Goal: Task Accomplishment & Management: Complete application form

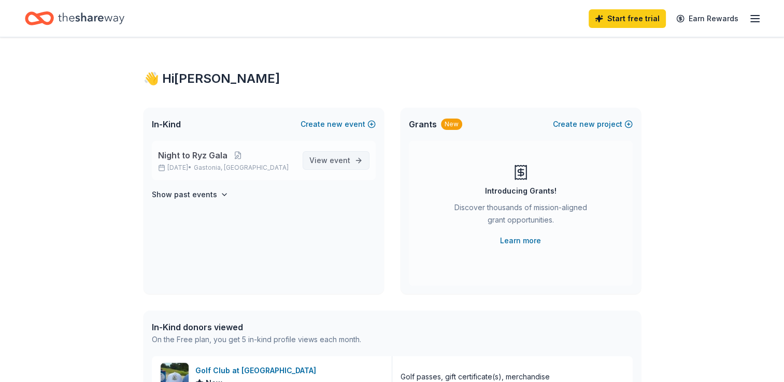
click at [340, 157] on span "event" at bounding box center [339, 160] width 21 height 9
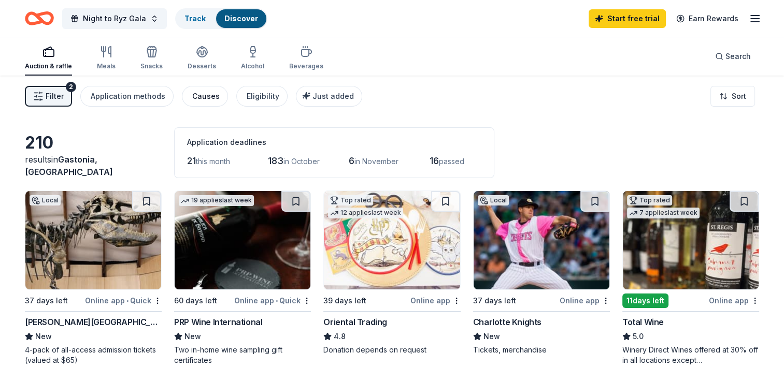
click at [192, 96] on div "Causes" at bounding box center [205, 96] width 27 height 12
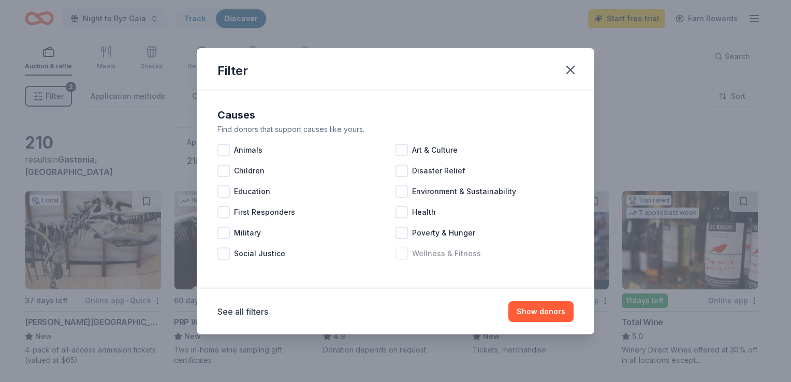
click at [402, 251] on div at bounding box center [402, 254] width 12 height 12
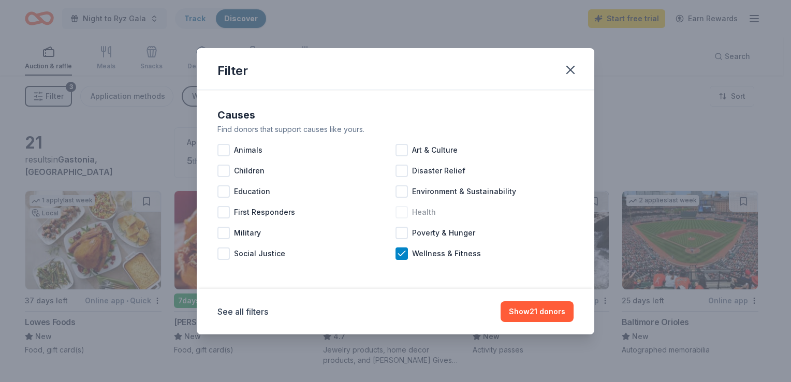
click at [398, 209] on div at bounding box center [402, 212] width 12 height 12
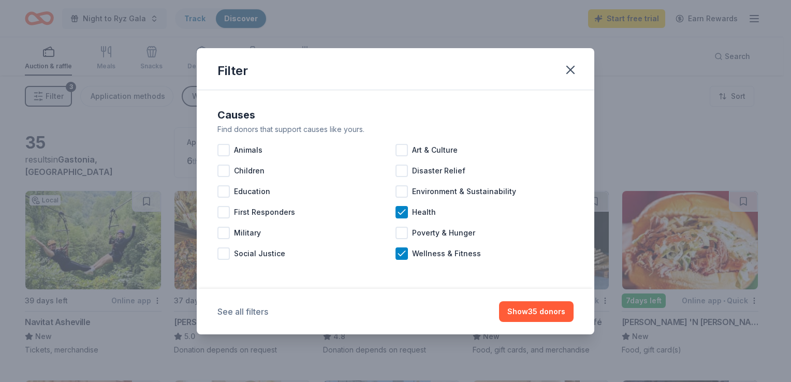
click at [238, 312] on button "See all filters" at bounding box center [243, 312] width 51 height 12
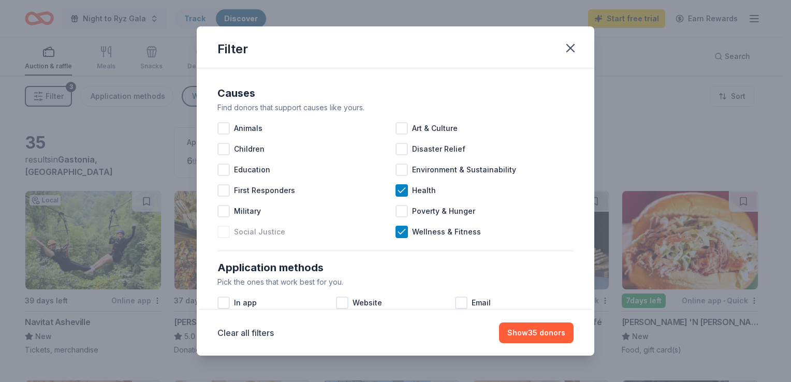
click at [248, 233] on span "Social Justice" at bounding box center [259, 232] width 51 height 12
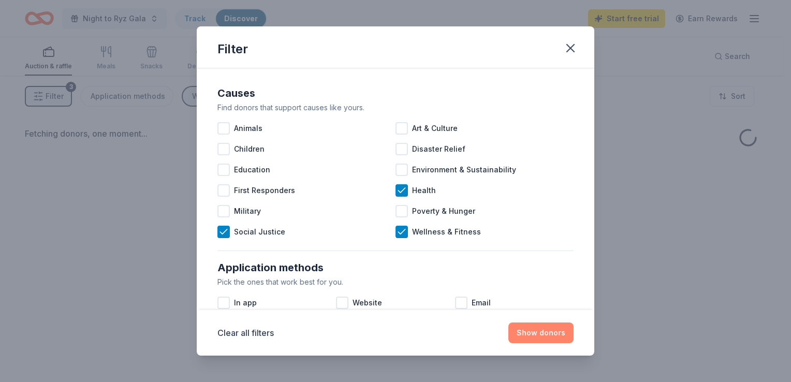
click at [544, 336] on button "Show donors" at bounding box center [541, 333] width 65 height 21
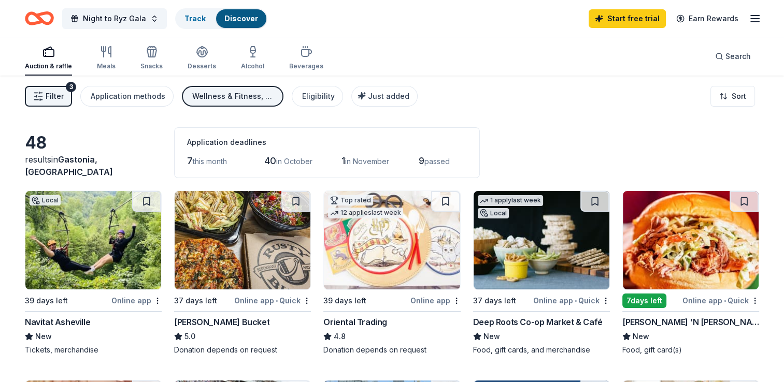
click at [39, 94] on icon "button" at bounding box center [38, 96] width 10 height 10
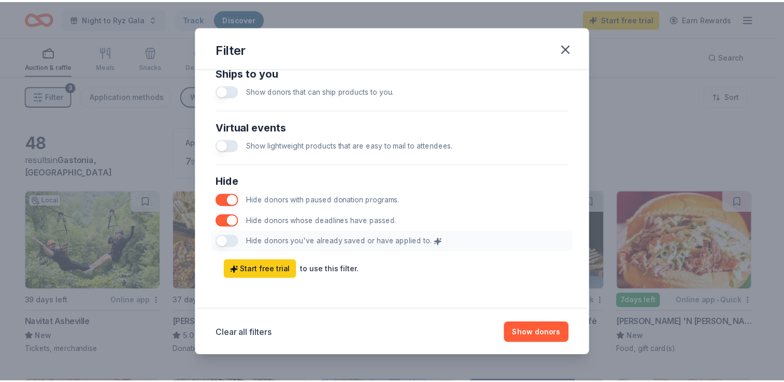
scroll to position [510, 0]
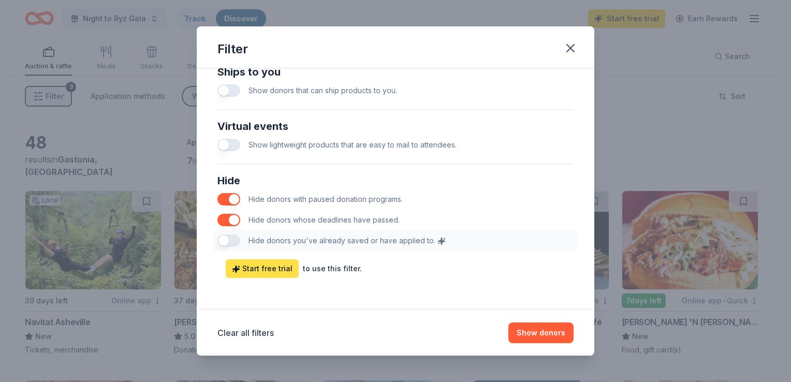
click at [279, 266] on span "Start free trial" at bounding box center [262, 269] width 61 height 12
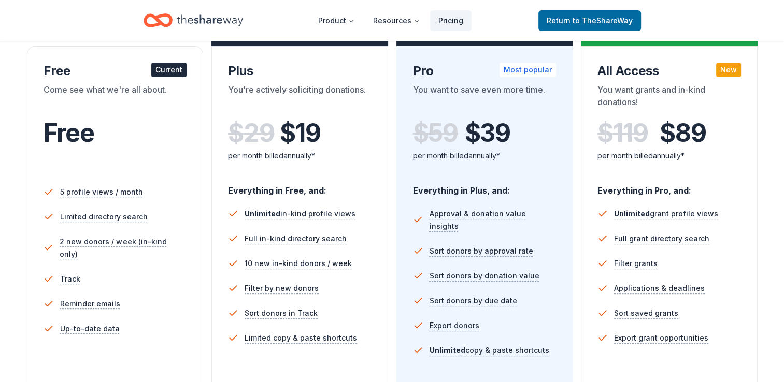
scroll to position [176, 0]
click at [470, 67] on div "Pro Most popular" at bounding box center [484, 71] width 143 height 17
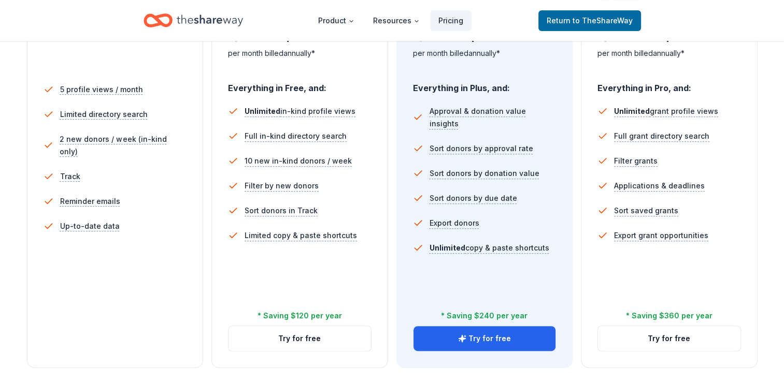
scroll to position [284, 0]
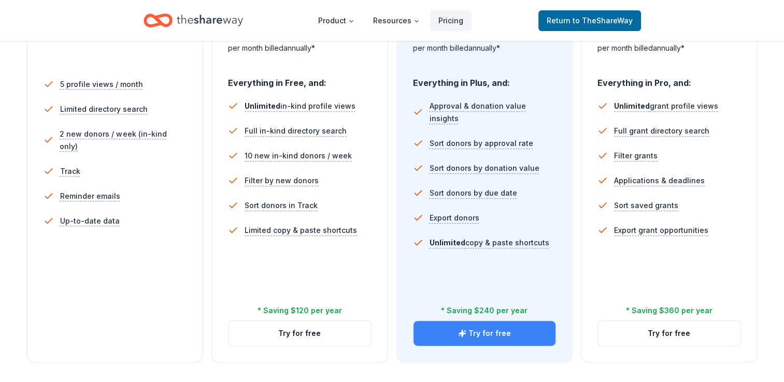
click at [490, 334] on button "Try for free" at bounding box center [484, 333] width 142 height 25
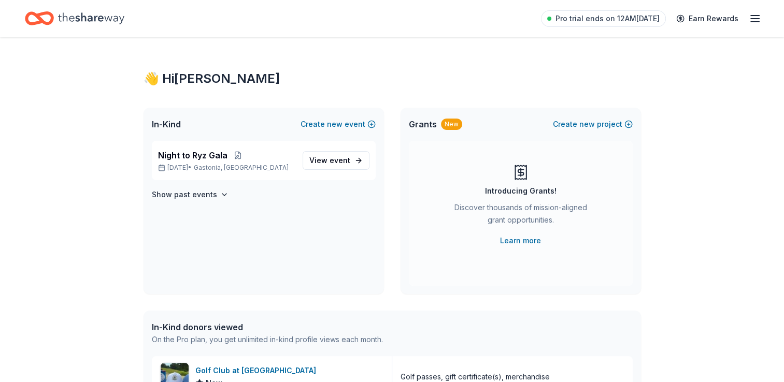
click at [73, 180] on div "👋 Hi Ryan In-Kind Create new event Night to Ryz Gala Nov 14, 2025 • Gastonia, N…" at bounding box center [392, 316] width 784 height 559
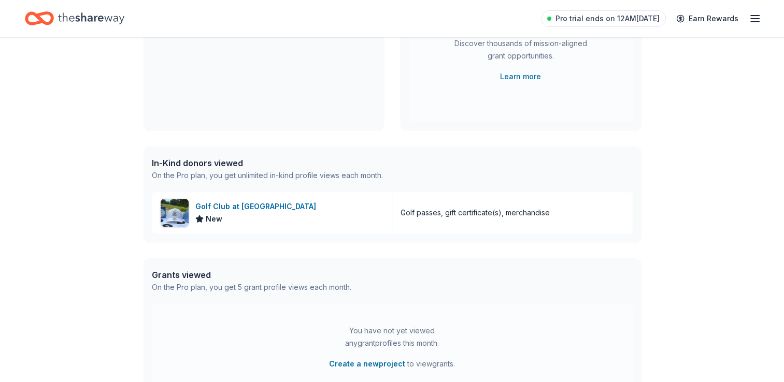
scroll to position [166, 0]
click at [215, 200] on div "Golf Club at [GEOGRAPHIC_DATA]" at bounding box center [257, 205] width 125 height 12
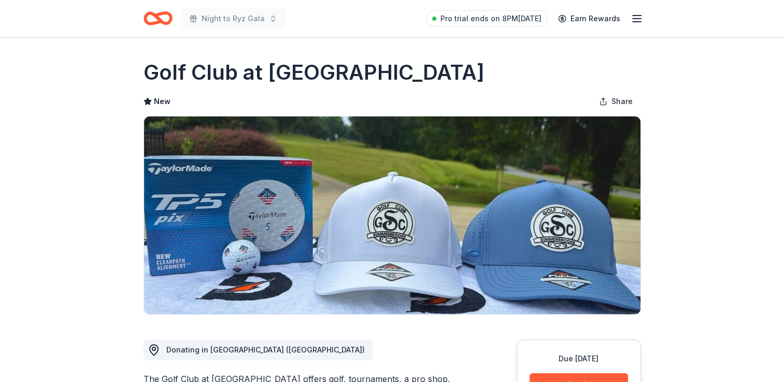
click at [157, 18] on icon "Home" at bounding box center [162, 18] width 16 height 10
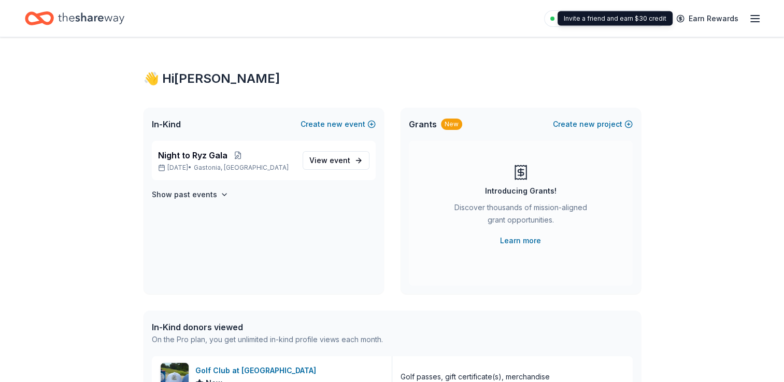
click at [745, 20] on div "Pro trial ends on 8PM, 9/15 Earn Rewards" at bounding box center [652, 18] width 217 height 24
click at [753, 20] on icon "button" at bounding box center [754, 18] width 12 height 12
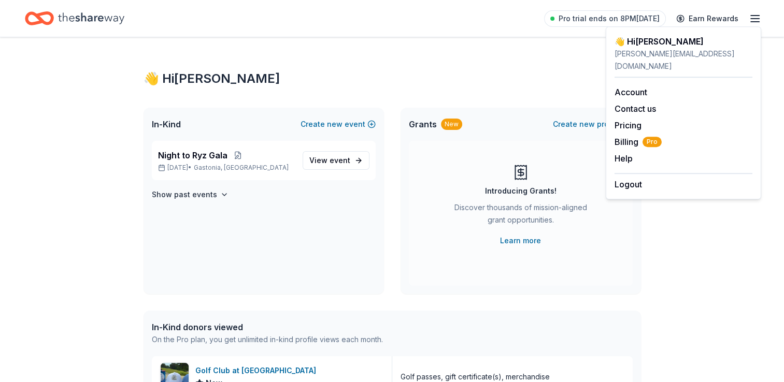
click at [69, 59] on div "👋 Hi Ryan In-Kind Create new event Night to Ryz Gala Nov 14, 2025 • Gastonia, N…" at bounding box center [392, 316] width 784 height 559
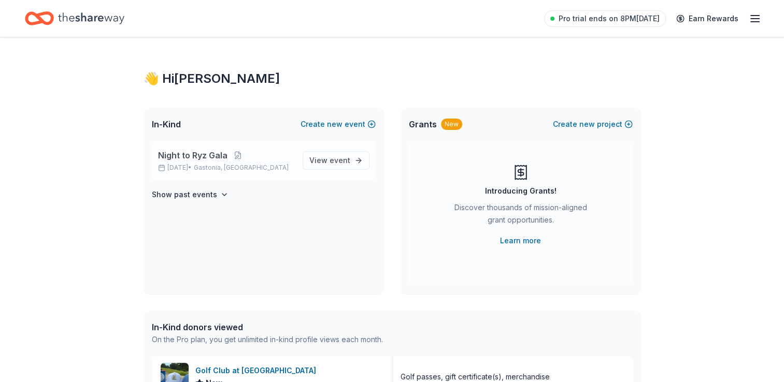
click at [187, 158] on span "Night to Ryz Gala" at bounding box center [192, 155] width 69 height 12
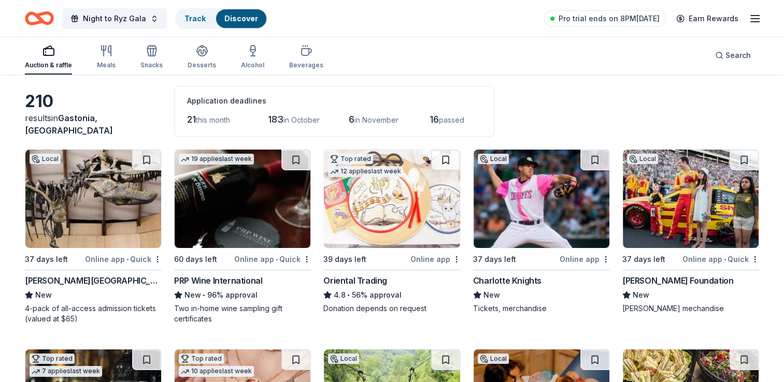
scroll to position [62, 0]
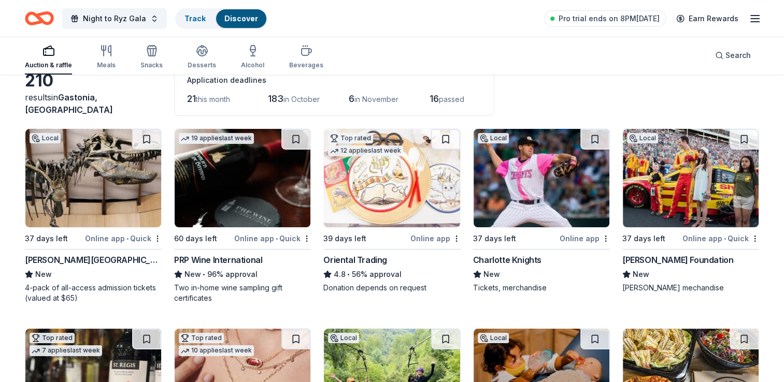
click at [129, 197] on img at bounding box center [93, 178] width 136 height 98
click at [709, 175] on img at bounding box center [690, 178] width 136 height 98
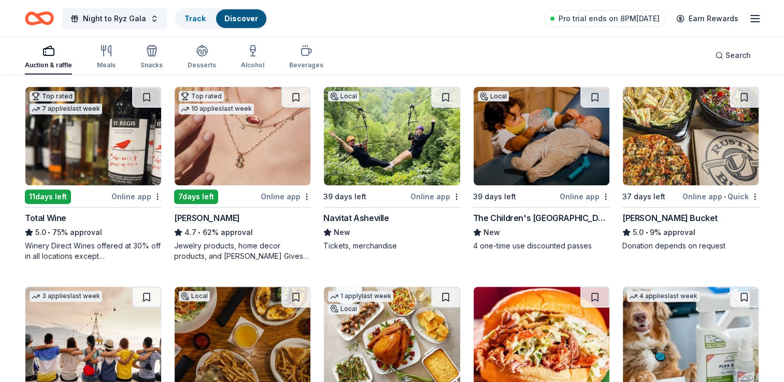
scroll to position [306, 0]
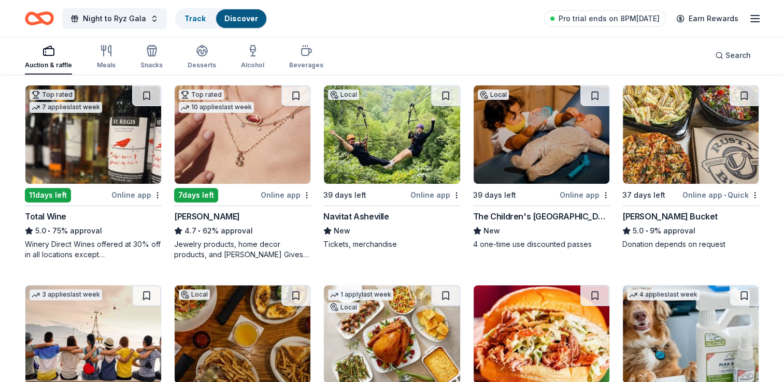
click at [215, 138] on img at bounding box center [243, 134] width 136 height 98
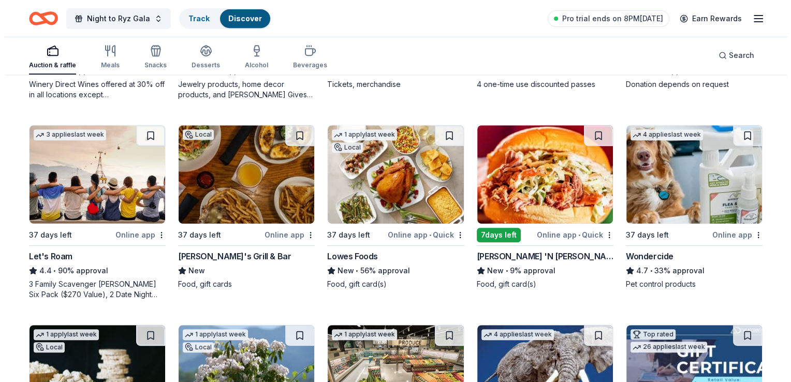
scroll to position [474, 0]
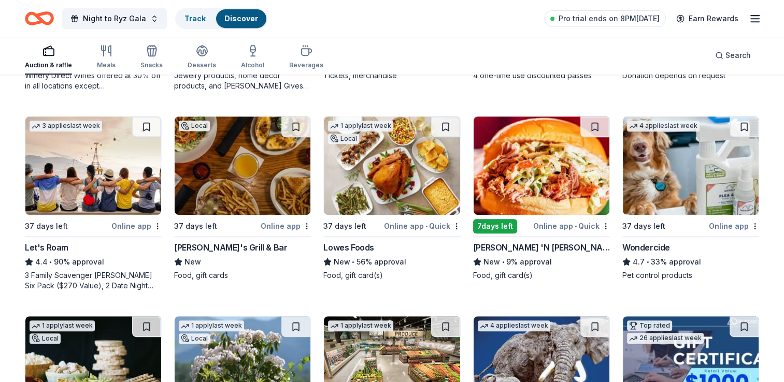
click at [244, 161] on img at bounding box center [243, 166] width 136 height 98
click at [102, 18] on span "Night to Ryz Gala" at bounding box center [114, 18] width 63 height 12
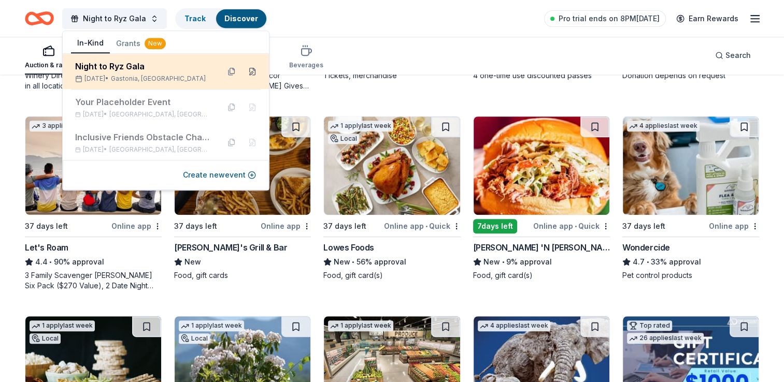
click at [255, 73] on button at bounding box center [252, 71] width 17 height 17
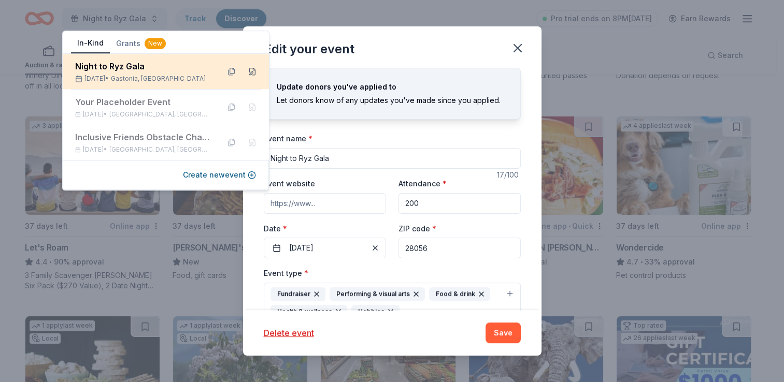
click at [255, 73] on button at bounding box center [252, 71] width 17 height 17
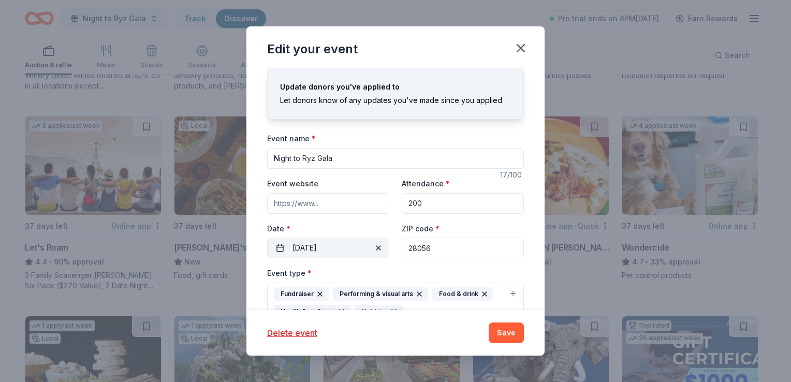
click at [310, 245] on button "11/14/2025" at bounding box center [328, 248] width 122 height 21
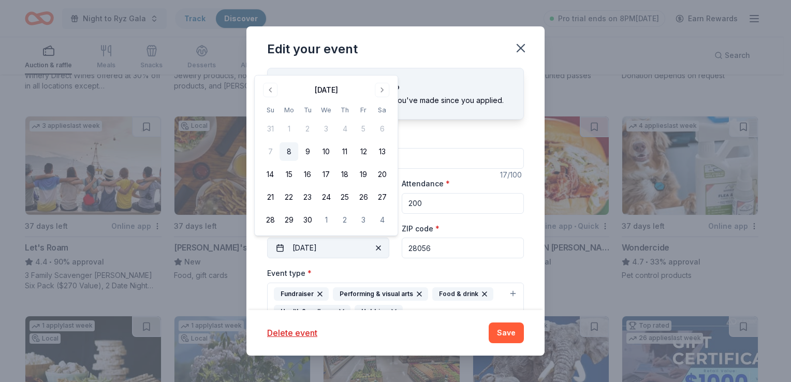
click at [307, 246] on button "11/14/2025" at bounding box center [328, 248] width 122 height 21
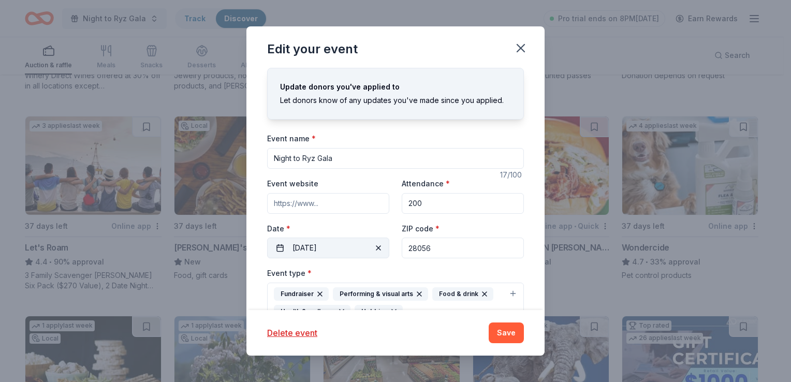
click at [307, 246] on button "11/14/2025" at bounding box center [328, 248] width 122 height 21
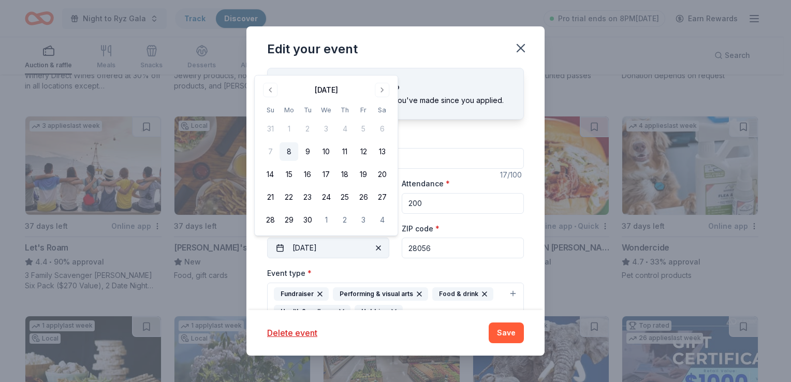
click at [307, 246] on button "11/14/2025" at bounding box center [328, 248] width 122 height 21
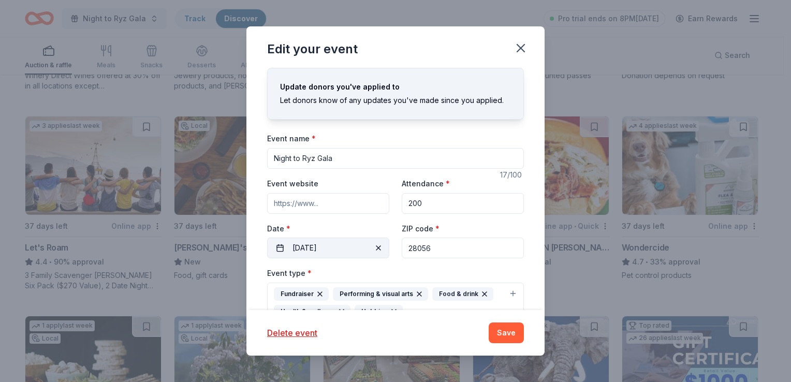
click at [307, 246] on button "11/14/2025" at bounding box center [328, 248] width 122 height 21
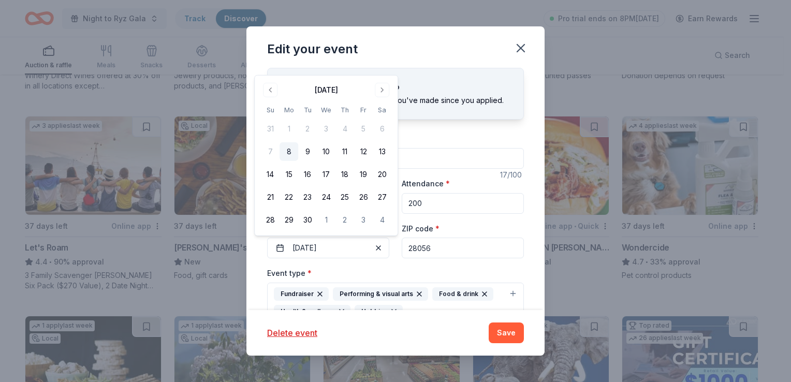
click at [292, 150] on button "8" at bounding box center [289, 151] width 19 height 19
click at [371, 266] on div "Event name * Night to Ryz Gala 17 /100 Event website Attendance * 200 Date * 09…" at bounding box center [395, 381] width 257 height 498
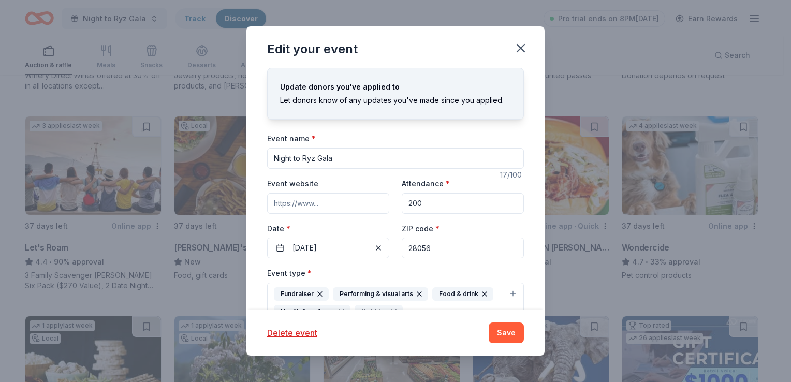
click at [331, 206] on input "Event website" at bounding box center [328, 203] width 122 height 21
paste input "https://www.zeffy.com/en-US/ticketing/gala-sponsors"
type input "https://www.zeffy.com/en-US/ticketing/gala-sponsors"
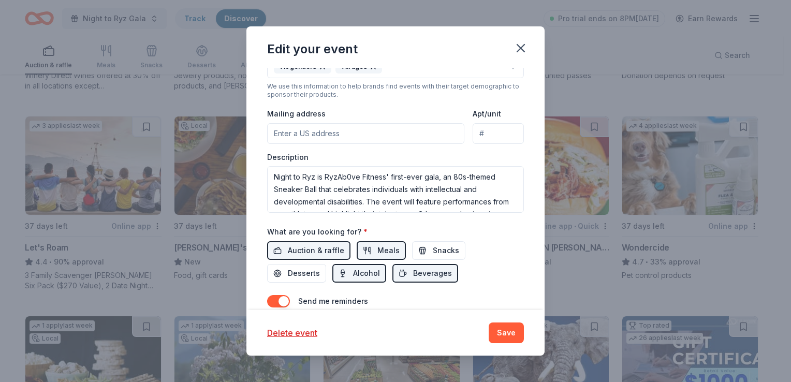
scroll to position [292, 0]
click at [332, 133] on input "Mailing address" at bounding box center [365, 133] width 197 height 21
type input "9209 Mackinaw Dr. Gastonia, NC 28056"
click at [292, 269] on span "Desserts" at bounding box center [304, 273] width 32 height 12
click at [416, 239] on div "What are you looking for? * Auction & raffle Meals Snacks Desserts Alcohol Beve…" at bounding box center [395, 253] width 257 height 57
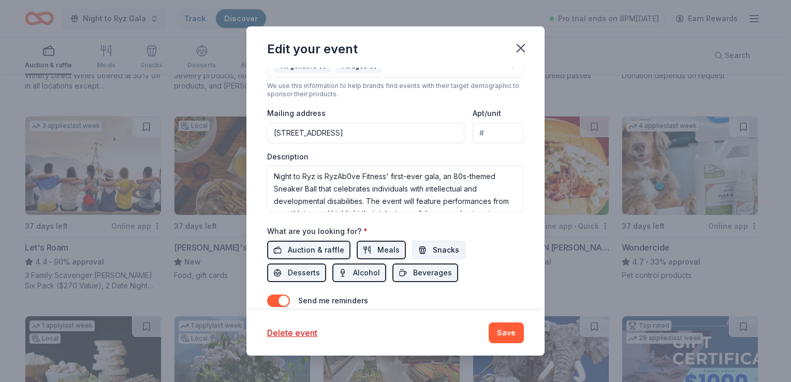
click at [446, 247] on span "Snacks" at bounding box center [446, 250] width 26 height 12
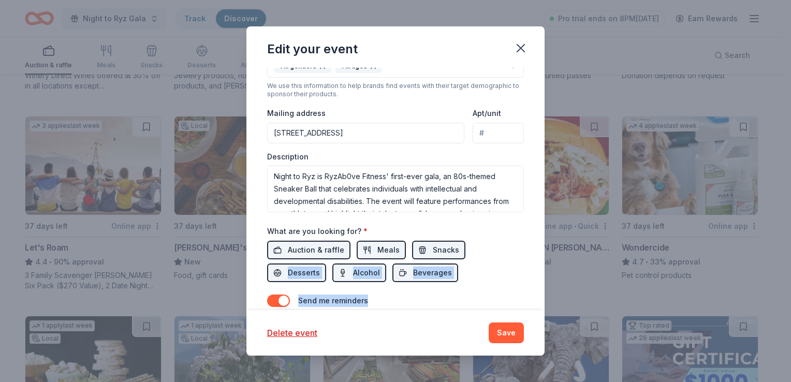
drag, startPoint x: 535, startPoint y: 260, endPoint x: 533, endPoint y: 292, distance: 31.1
click at [533, 292] on div "Update donors you've applied to Let donors know of any updates you've made sinc…" at bounding box center [396, 189] width 298 height 242
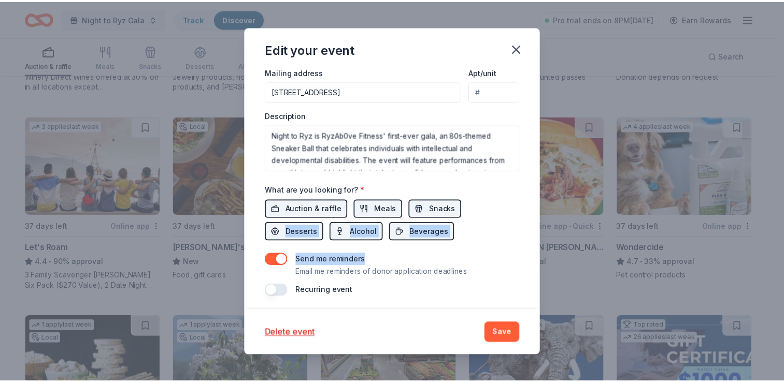
scroll to position [336, 0]
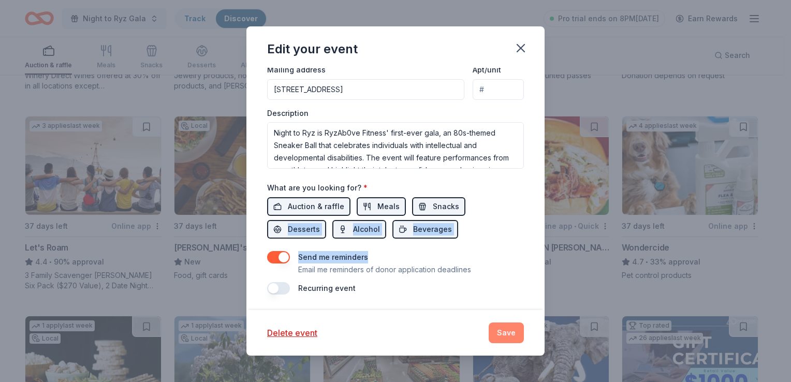
click at [504, 326] on button "Save" at bounding box center [506, 333] width 35 height 21
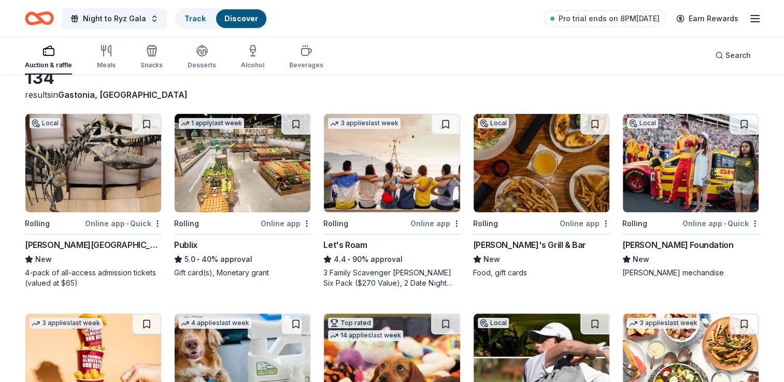
scroll to position [59, 0]
click at [398, 181] on img at bounding box center [392, 163] width 136 height 98
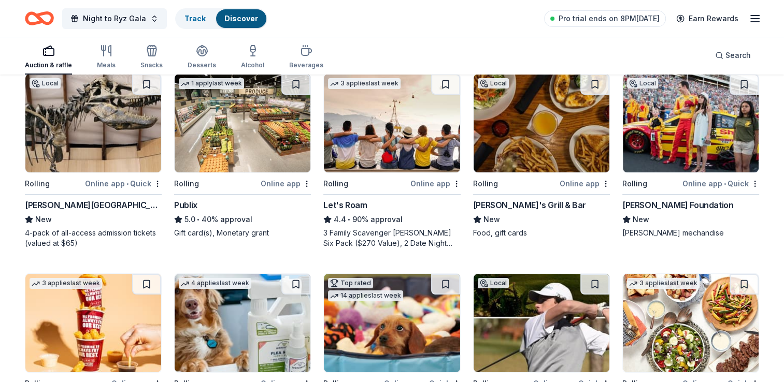
scroll to position [100, 0]
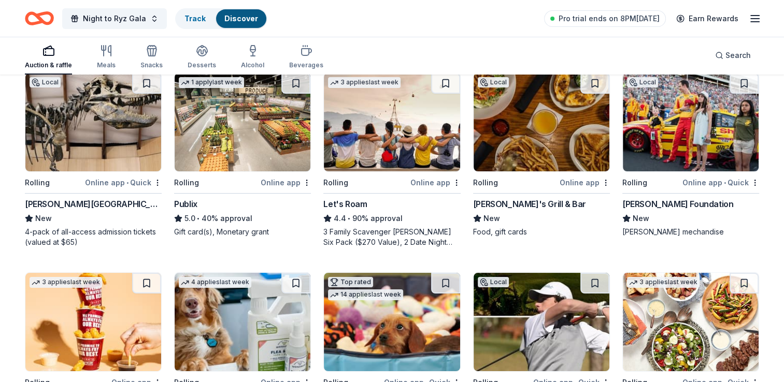
click at [235, 162] on img at bounding box center [243, 122] width 136 height 98
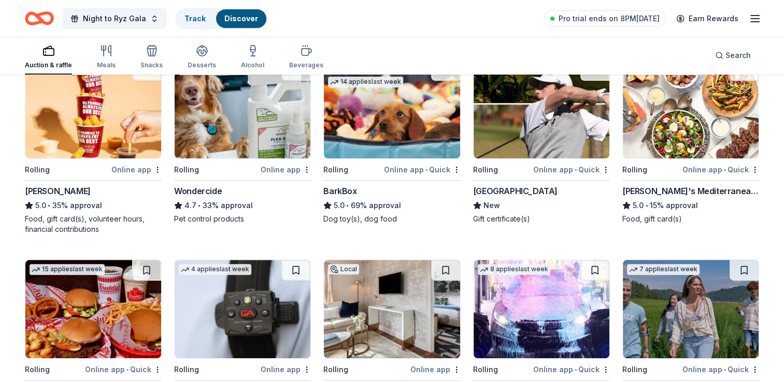
scroll to position [317, 0]
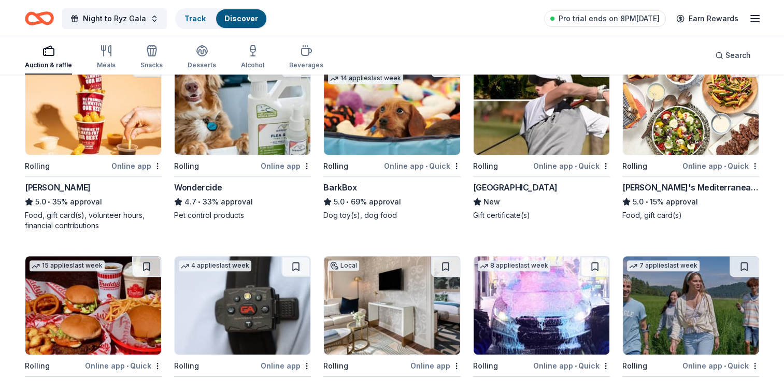
click at [515, 182] on div "Beau Rivage Golf & Resort" at bounding box center [515, 187] width 84 height 12
click at [376, 129] on img at bounding box center [392, 105] width 136 height 98
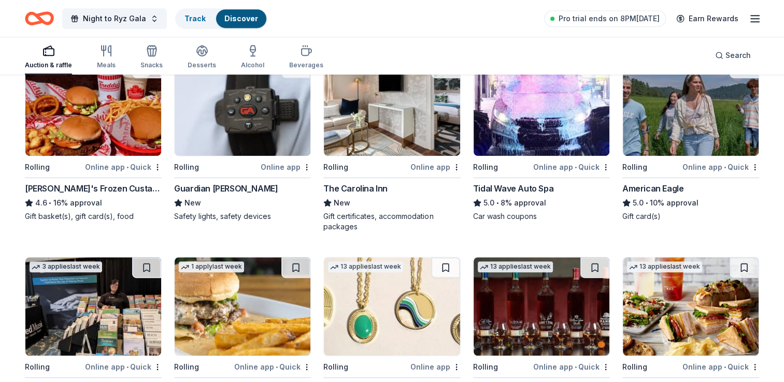
scroll to position [518, 0]
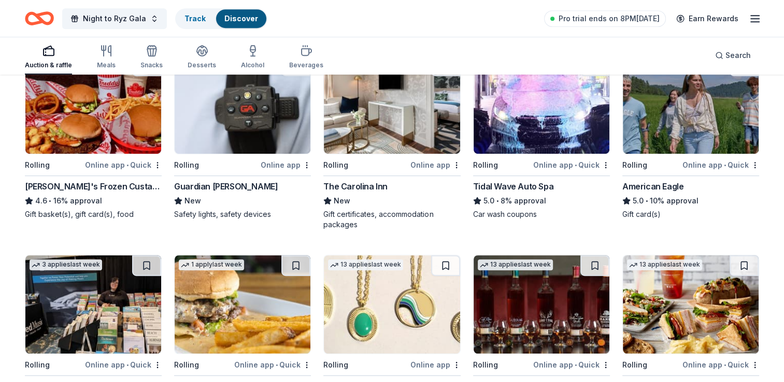
click at [390, 132] on img at bounding box center [392, 104] width 136 height 98
click at [524, 148] on img at bounding box center [541, 104] width 136 height 98
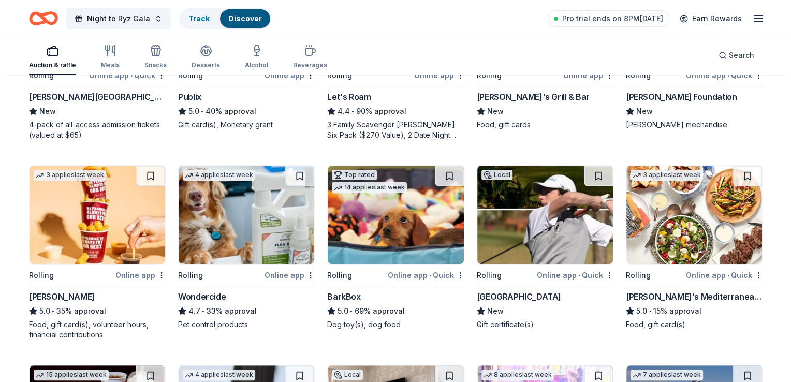
scroll to position [0, 0]
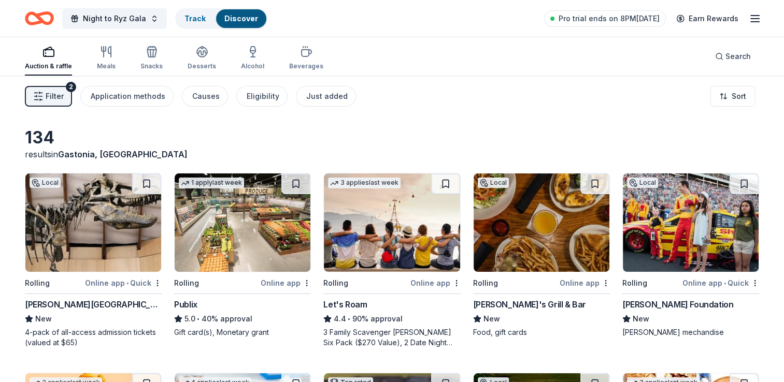
click at [50, 96] on span "Filter" at bounding box center [55, 96] width 18 height 12
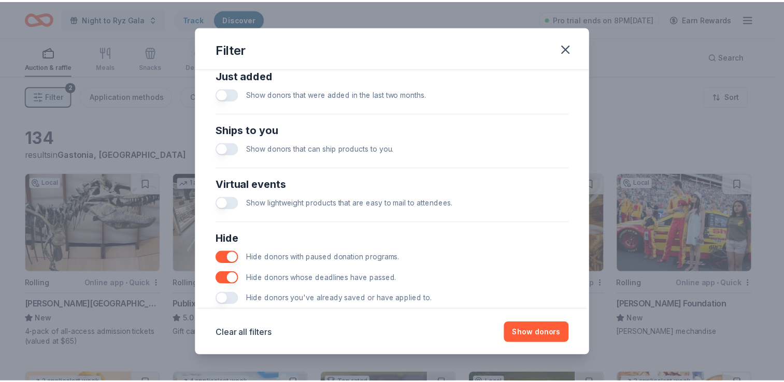
scroll to position [440, 0]
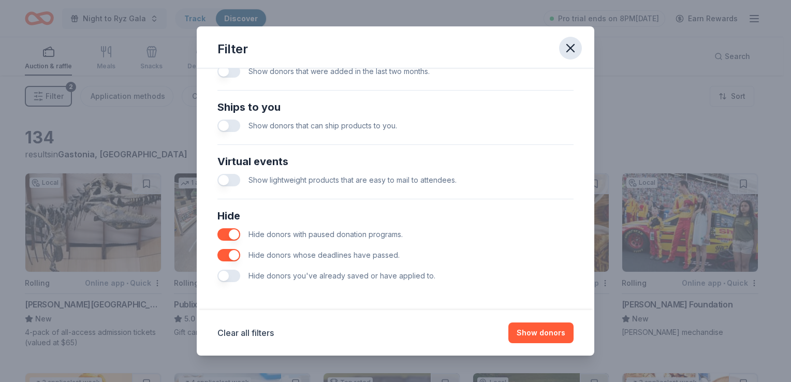
click at [568, 54] on icon "button" at bounding box center [570, 48] width 15 height 15
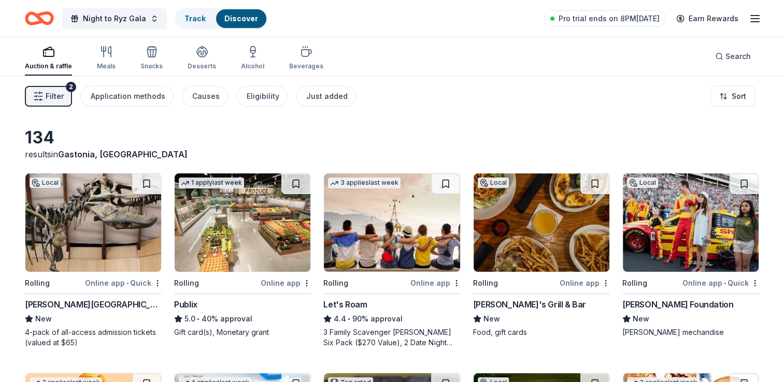
click at [731, 99] on html "Night to Ryz Gala Track Discover Pro trial ends on 8PM, 9/15 Earn Rewards Aucti…" at bounding box center [392, 191] width 784 height 382
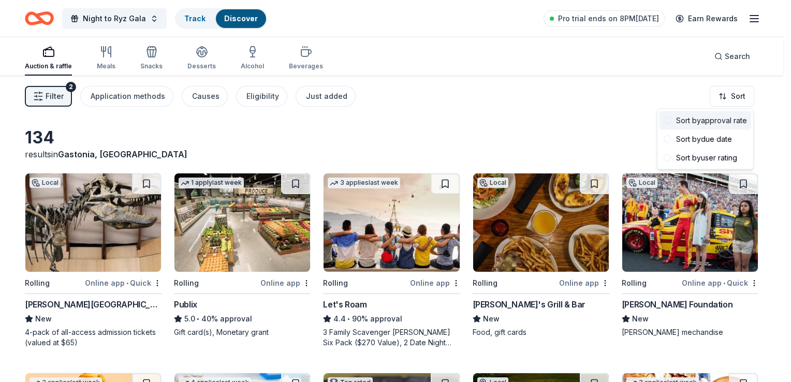
click at [733, 124] on div "Sort by approval rate" at bounding box center [706, 120] width 92 height 19
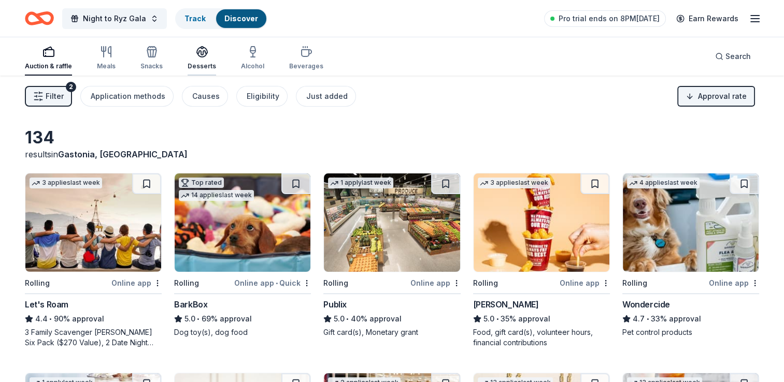
click at [206, 56] on div "button" at bounding box center [201, 52] width 28 height 12
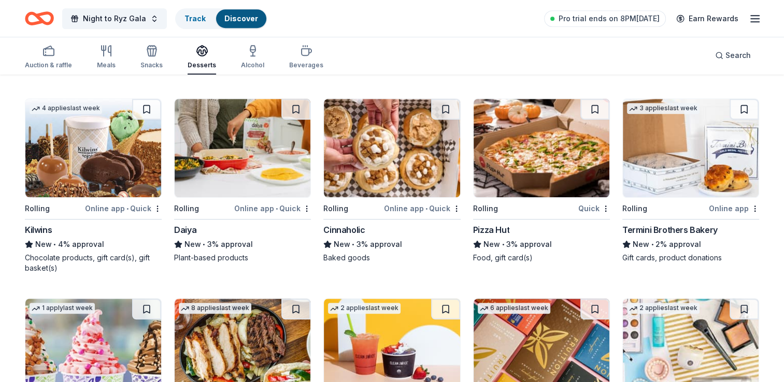
scroll to position [672, 0]
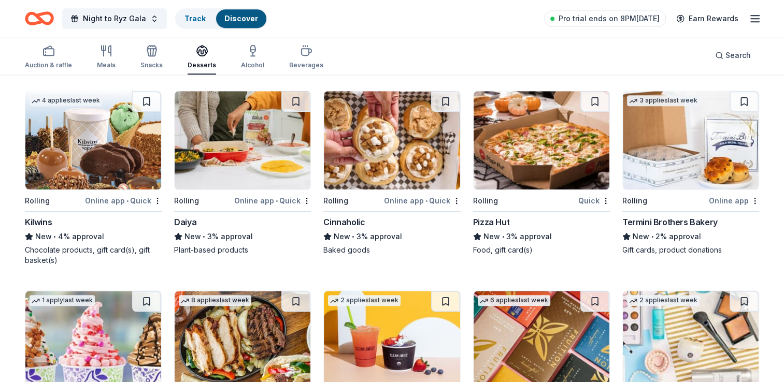
click at [741, 239] on div "New • 2% approval" at bounding box center [690, 236] width 137 height 12
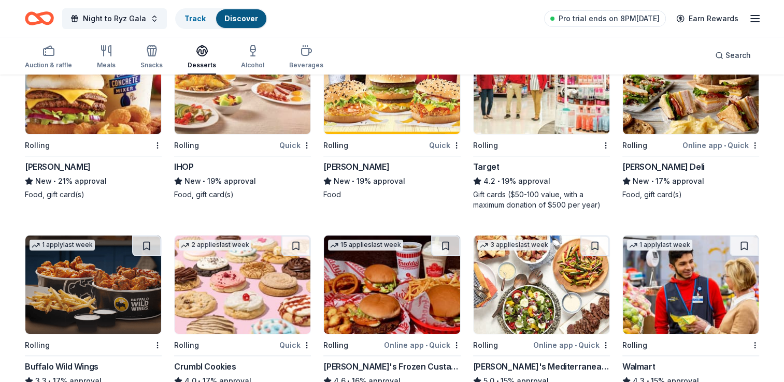
scroll to position [0, 0]
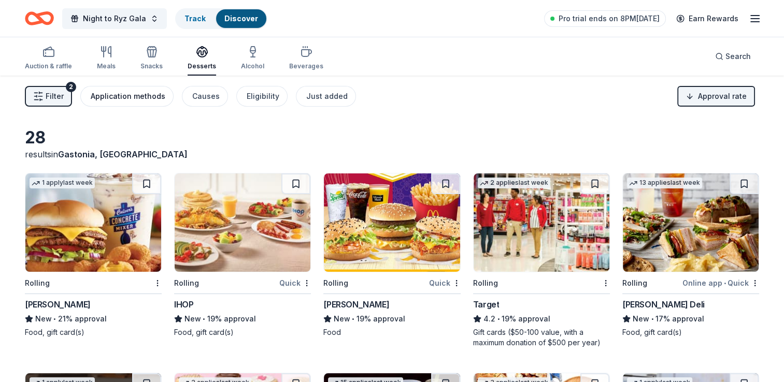
click at [142, 96] on div "Application methods" at bounding box center [128, 96] width 75 height 12
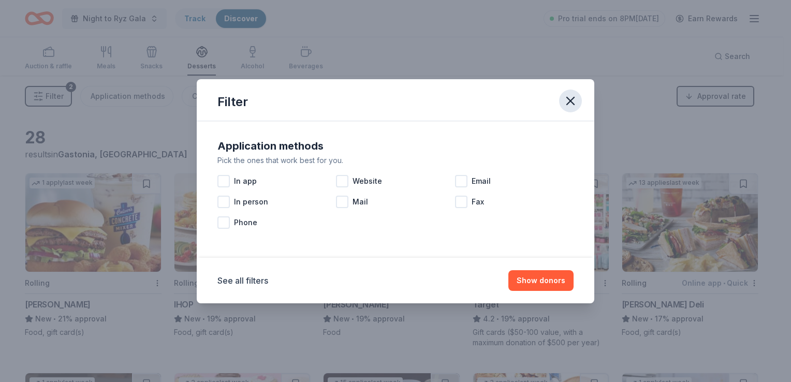
click at [571, 104] on icon "button" at bounding box center [570, 101] width 15 height 15
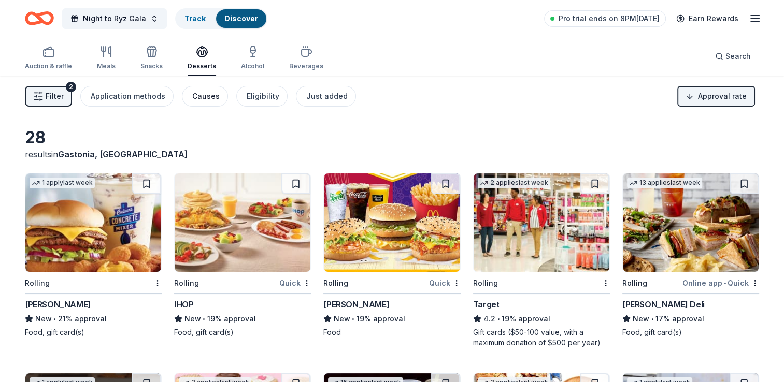
click at [199, 94] on div "Causes" at bounding box center [205, 96] width 27 height 12
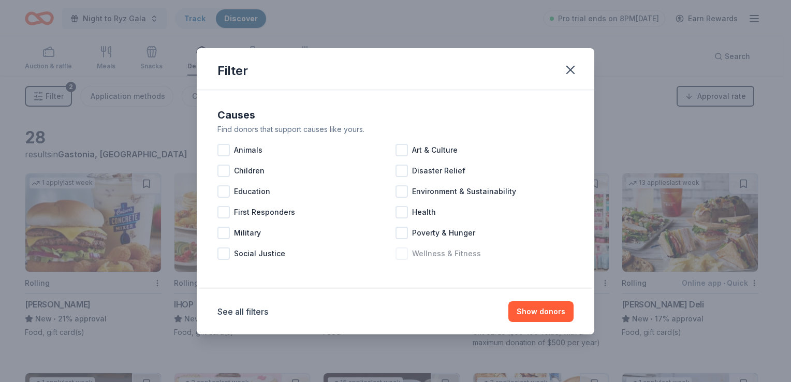
click at [403, 252] on div at bounding box center [402, 254] width 12 height 12
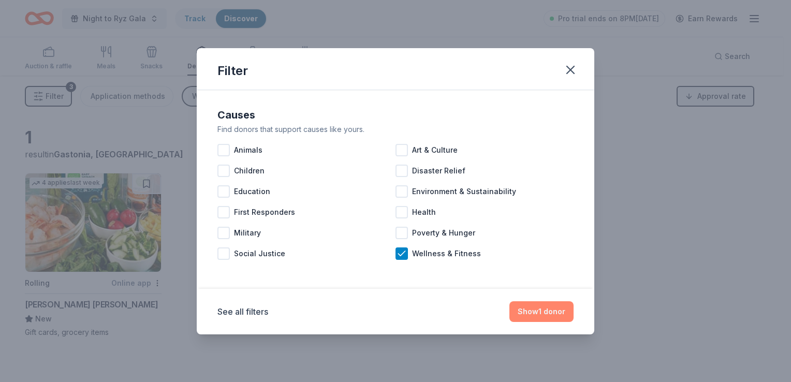
click at [539, 306] on button "Show 1 donor" at bounding box center [542, 311] width 64 height 21
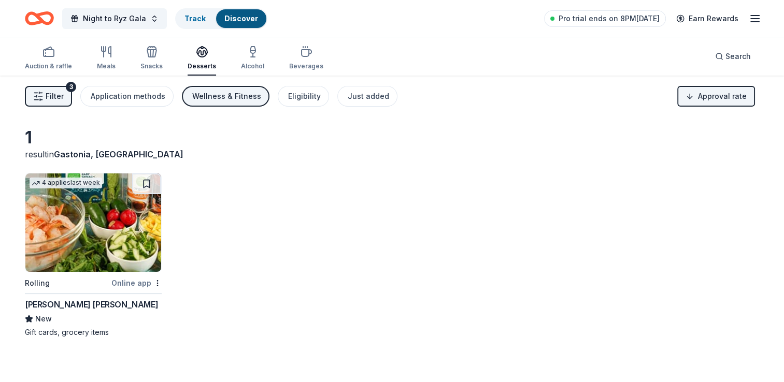
click at [79, 220] on img at bounding box center [93, 222] width 136 height 98
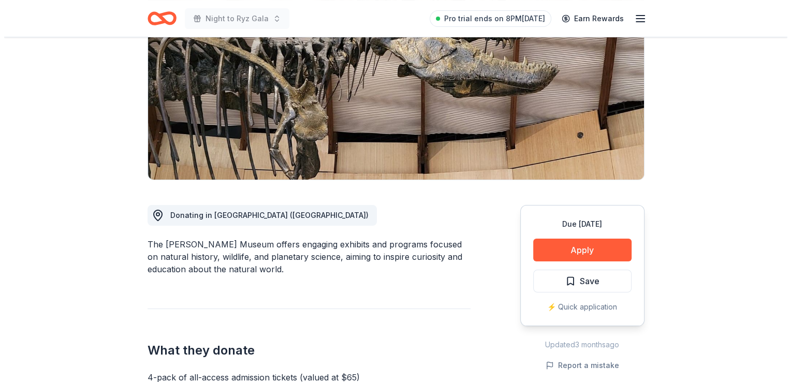
scroll to position [249, 0]
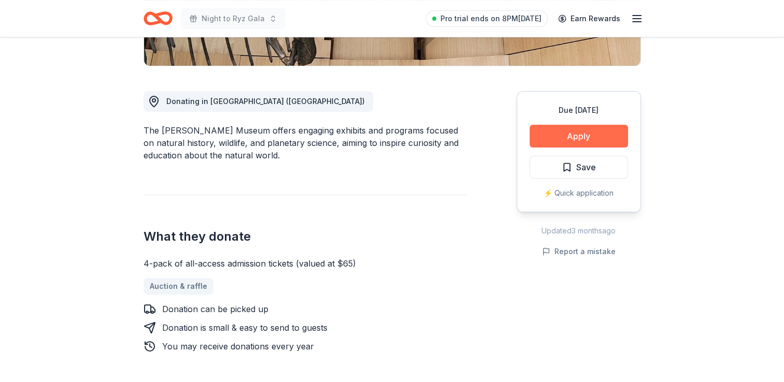
click at [554, 142] on button "Apply" at bounding box center [578, 136] width 98 height 23
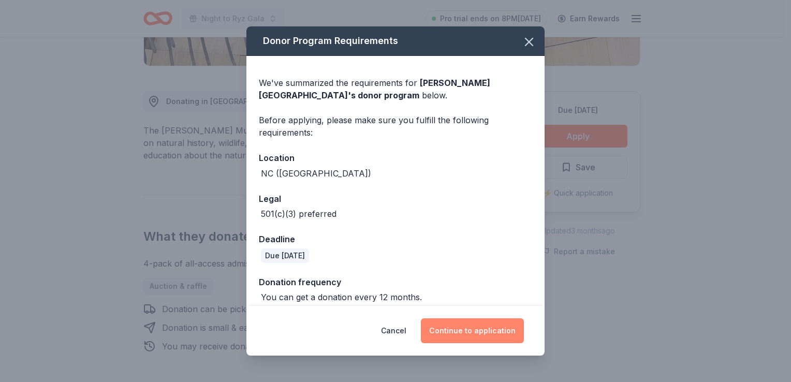
click at [451, 335] on button "Continue to application" at bounding box center [472, 330] width 103 height 25
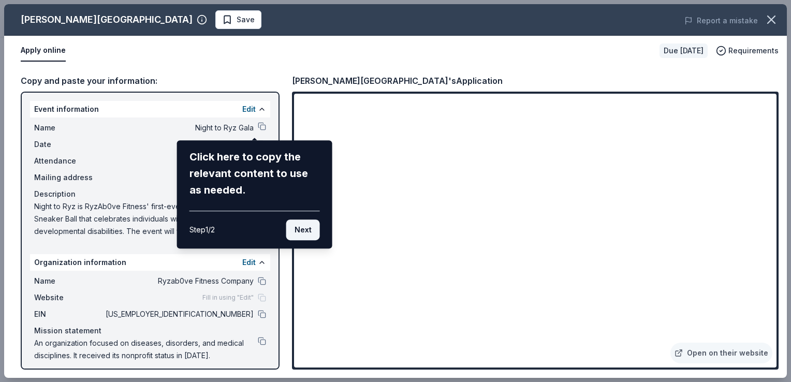
click at [301, 231] on button "Next" at bounding box center [303, 230] width 34 height 21
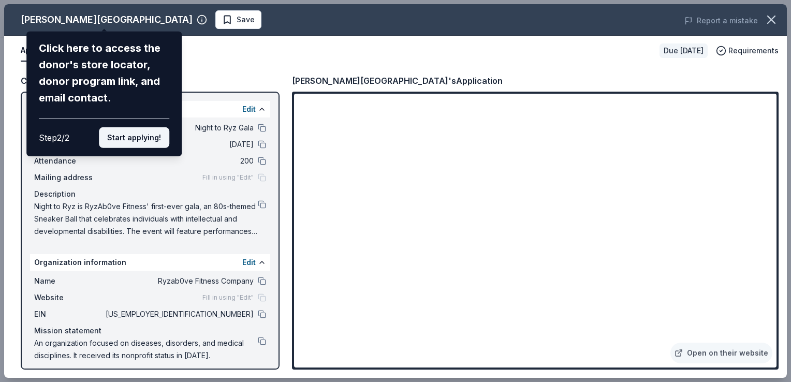
click at [121, 140] on button "Start applying!" at bounding box center [134, 137] width 70 height 21
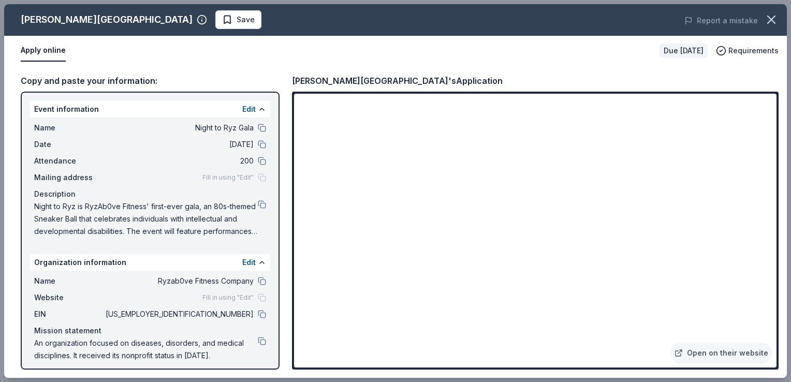
click at [235, 146] on div "Schiele Museum Save Report a mistake Apply online Due in 37 days Requirements C…" at bounding box center [395, 191] width 783 height 374
click at [249, 144] on div "Schiele Museum Save Report a mistake Apply online Due in 37 days Requirements C…" at bounding box center [395, 191] width 783 height 374
click at [230, 143] on div "Schiele Museum Save Report a mistake Apply online Due in 37 days Requirements C…" at bounding box center [395, 191] width 783 height 374
click at [345, 217] on div "Schiele Museum Save Report a mistake Apply online Due in 37 days Requirements C…" at bounding box center [395, 191] width 783 height 374
drag, startPoint x: 770, startPoint y: 122, endPoint x: 774, endPoint y: 138, distance: 16.5
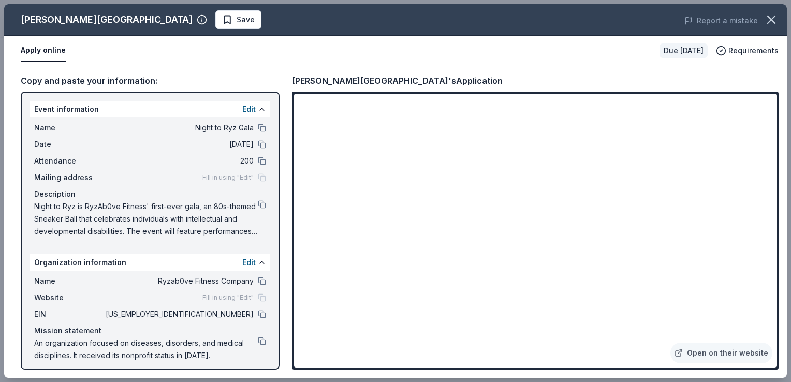
click at [774, 138] on div "Schiele Museum Save Report a mistake Apply online Due in 37 days Requirements C…" at bounding box center [395, 191] width 783 height 374
drag, startPoint x: 779, startPoint y: 138, endPoint x: 781, endPoint y: 153, distance: 15.7
click at [781, 153] on div "Schiele Museum Save Report a mistake Apply online Due in 37 days Requirements C…" at bounding box center [395, 191] width 783 height 374
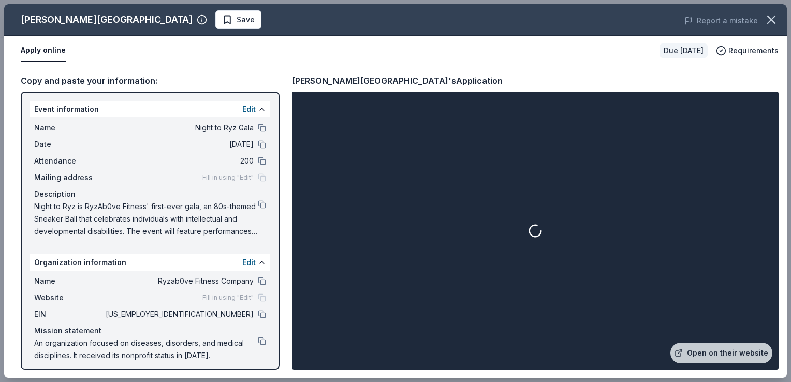
click at [775, 165] on div at bounding box center [535, 231] width 483 height 274
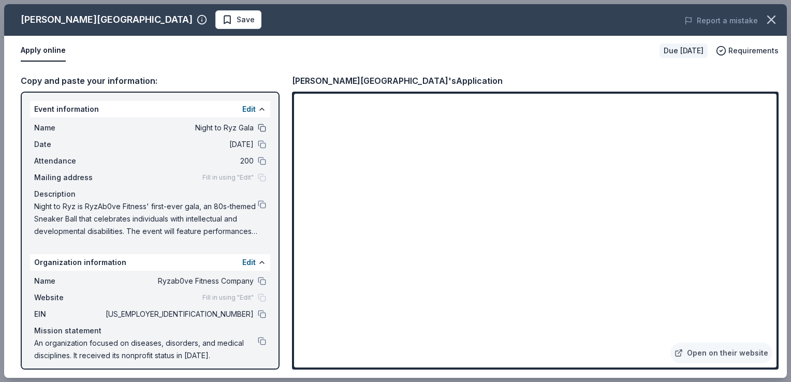
click at [258, 128] on button at bounding box center [262, 128] width 8 height 8
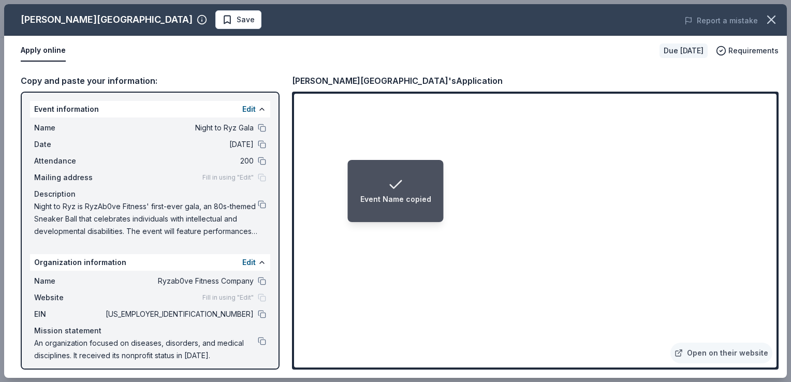
click at [218, 134] on span "Night to Ryz Gala" at bounding box center [179, 128] width 150 height 12
click at [224, 128] on span "Night to Ryz Gala" at bounding box center [179, 128] width 150 height 12
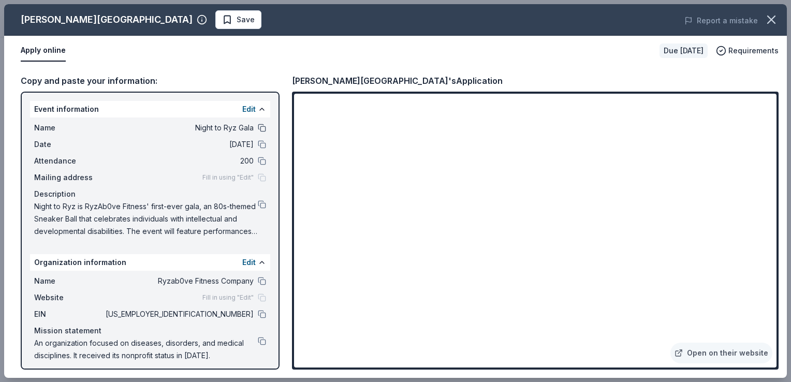
click at [258, 127] on button at bounding box center [262, 128] width 8 height 8
click at [226, 230] on span "Night to Ryz is RyzAb0ve Fitness' first-ever gala, an 80s-themed Sneaker Ball t…" at bounding box center [146, 218] width 224 height 37
click at [178, 230] on span "Night to Ryz is RyzAb0ve Fitness' first-ever gala, an 80s-themed Sneaker Ball t…" at bounding box center [146, 218] width 224 height 37
click at [258, 203] on button at bounding box center [262, 204] width 8 height 8
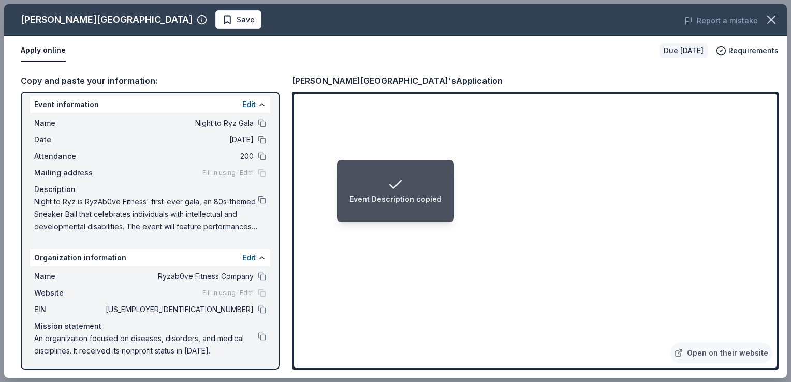
scroll to position [0, 0]
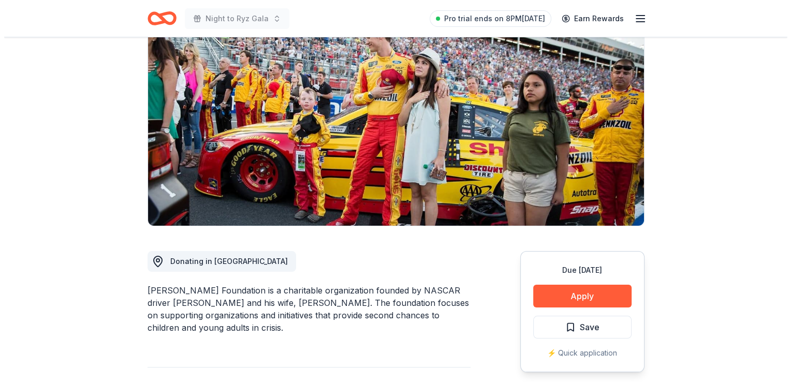
scroll to position [91, 0]
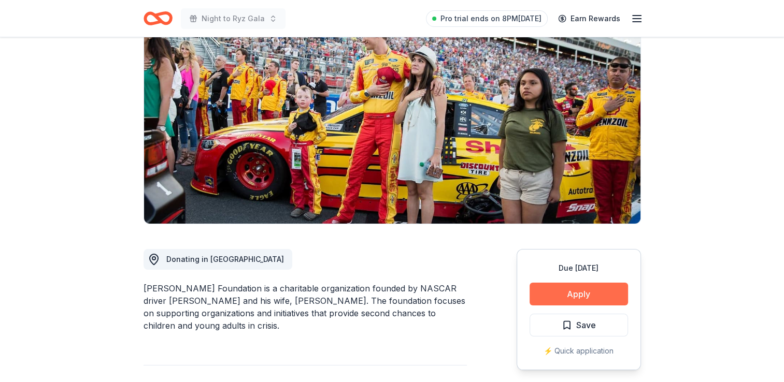
click at [553, 290] on button "Apply" at bounding box center [578, 294] width 98 height 23
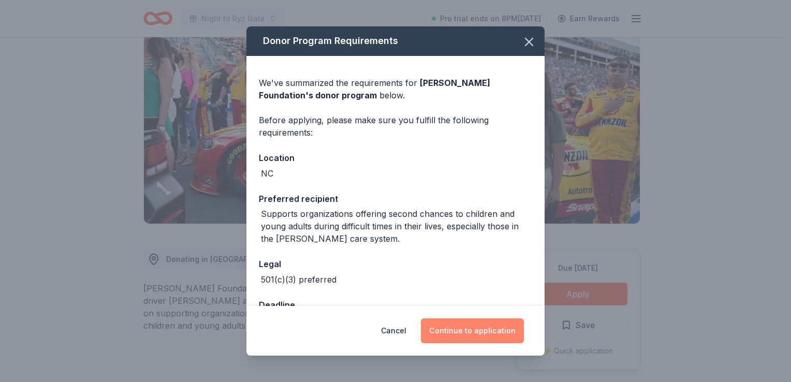
click at [465, 332] on button "Continue to application" at bounding box center [472, 330] width 103 height 25
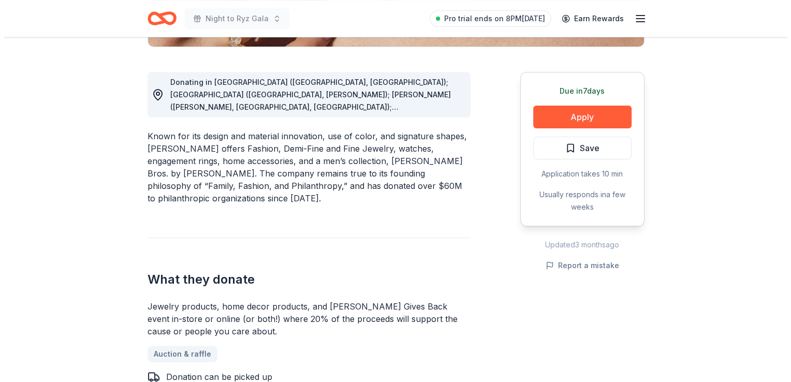
scroll to position [267, 0]
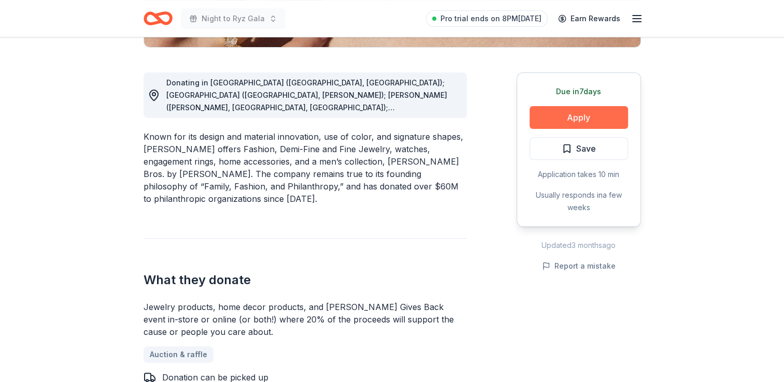
click at [617, 121] on button "Apply" at bounding box center [578, 117] width 98 height 23
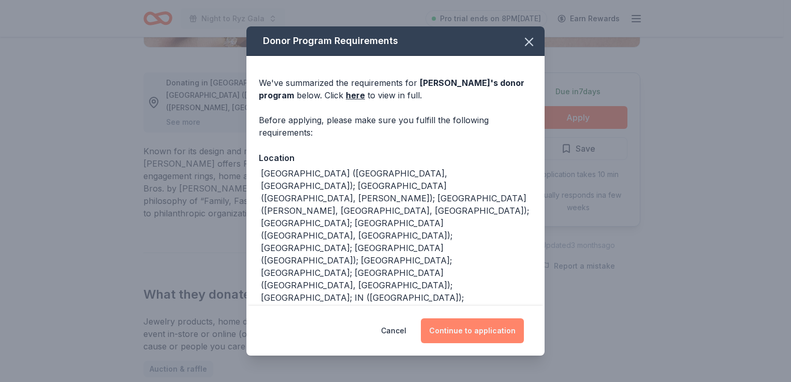
click at [461, 332] on button "Continue to application" at bounding box center [472, 330] width 103 height 25
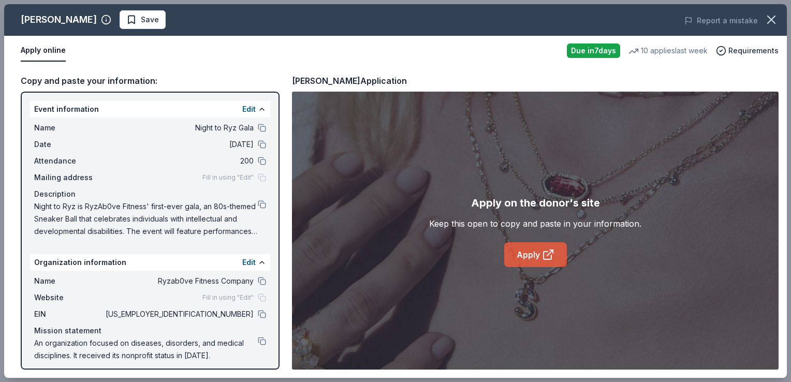
click at [544, 244] on link "Apply" at bounding box center [535, 254] width 63 height 25
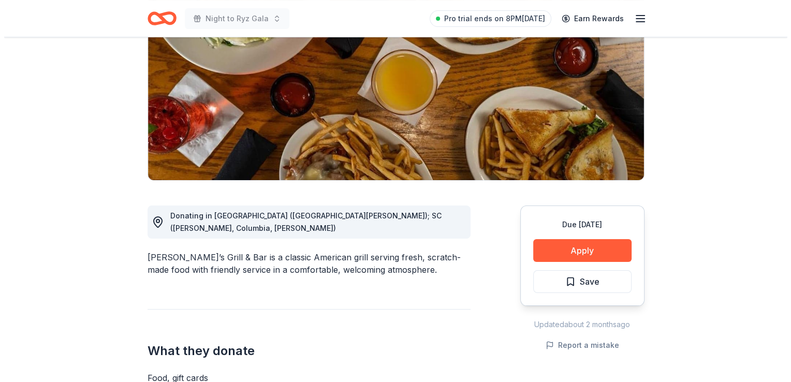
scroll to position [141, 0]
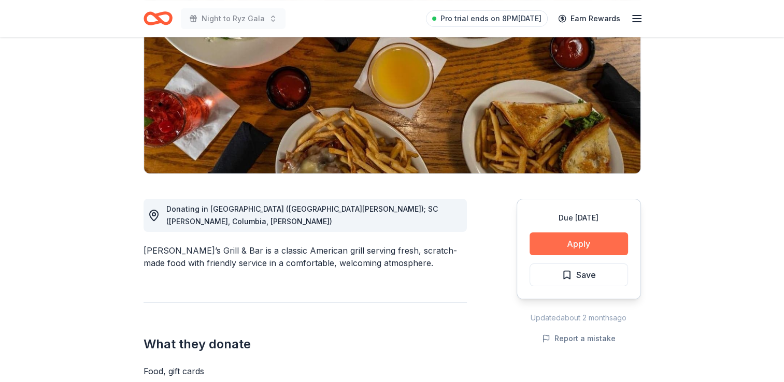
click at [549, 237] on button "Apply" at bounding box center [578, 244] width 98 height 23
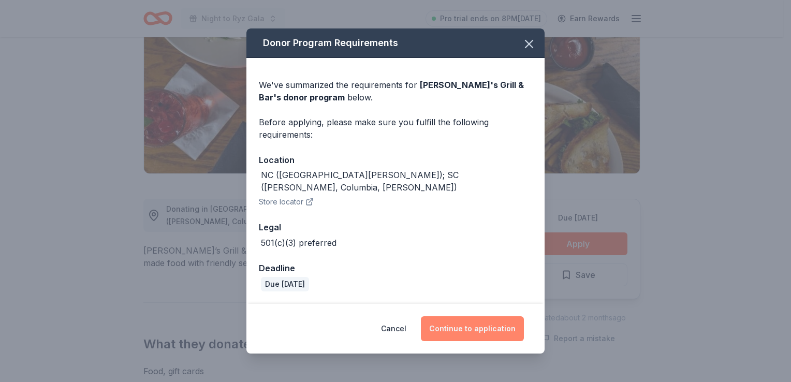
click at [487, 327] on button "Continue to application" at bounding box center [472, 328] width 103 height 25
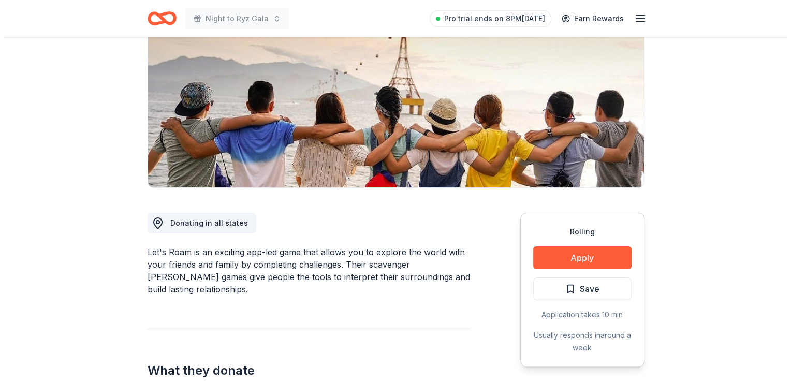
scroll to position [145, 0]
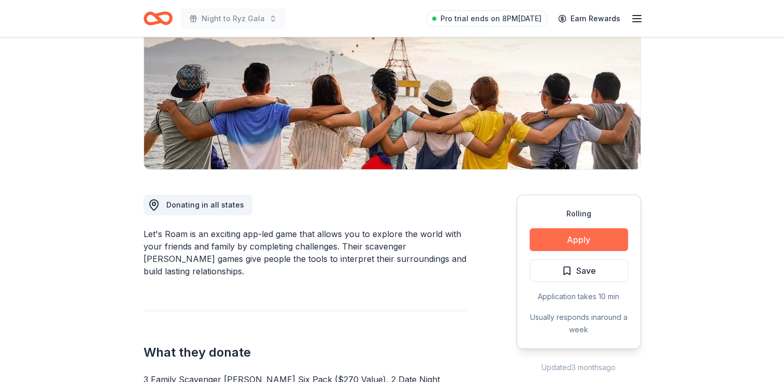
click at [567, 244] on button "Apply" at bounding box center [578, 239] width 98 height 23
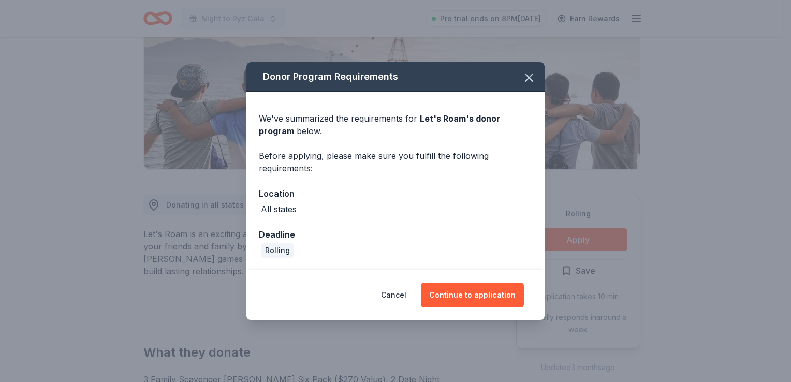
click at [447, 281] on div "Cancel Continue to application" at bounding box center [396, 295] width 298 height 50
click at [450, 290] on button "Continue to application" at bounding box center [472, 295] width 103 height 25
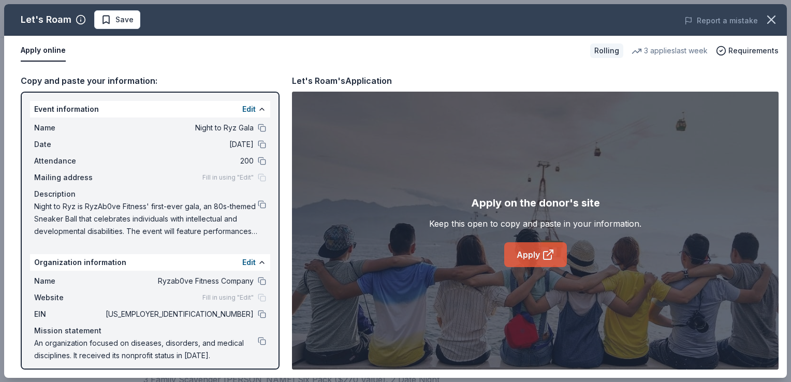
click at [546, 264] on link "Apply" at bounding box center [535, 254] width 63 height 25
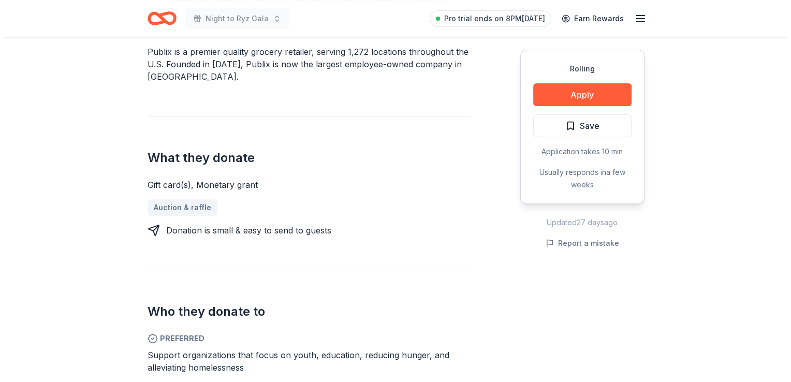
scroll to position [355, 0]
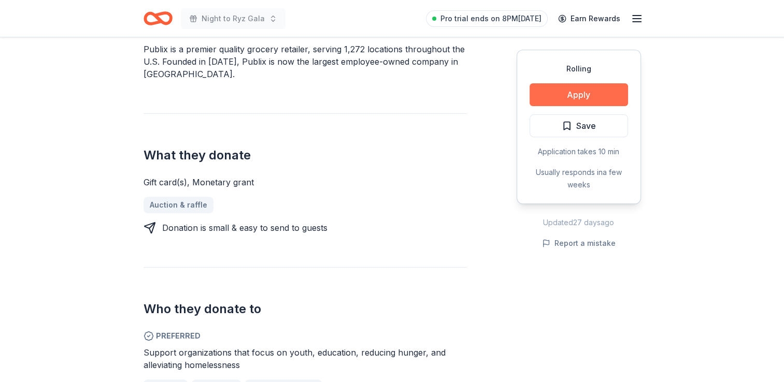
click at [586, 99] on button "Apply" at bounding box center [578, 94] width 98 height 23
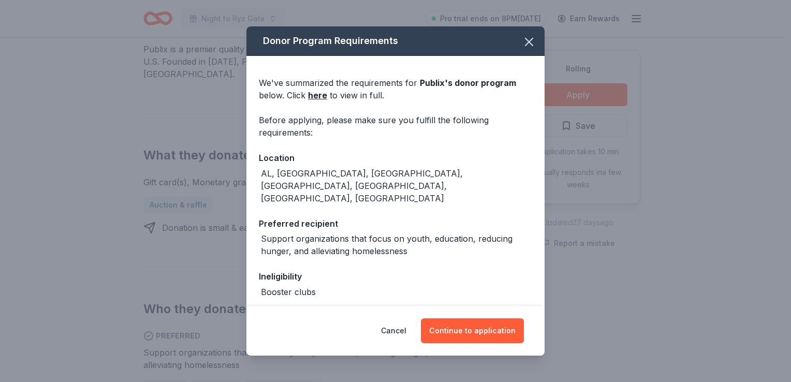
click at [460, 317] on div "Cancel Continue to application" at bounding box center [396, 331] width 298 height 50
click at [461, 324] on button "Continue to application" at bounding box center [472, 330] width 103 height 25
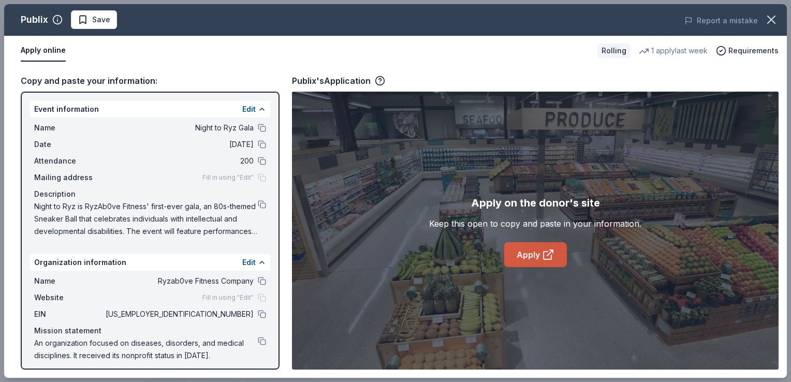
click at [545, 252] on icon at bounding box center [548, 255] width 12 height 12
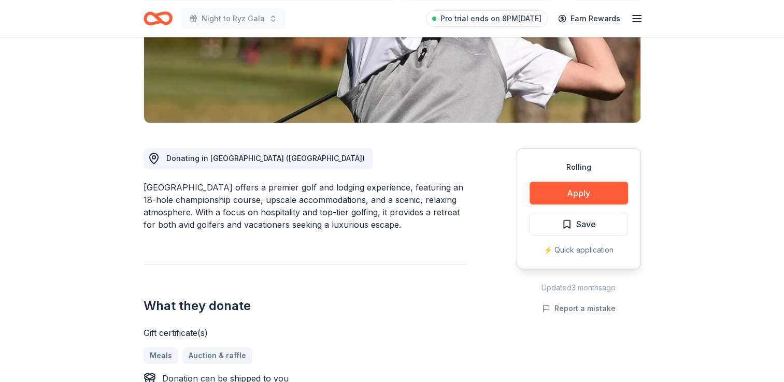
scroll to position [193, 0]
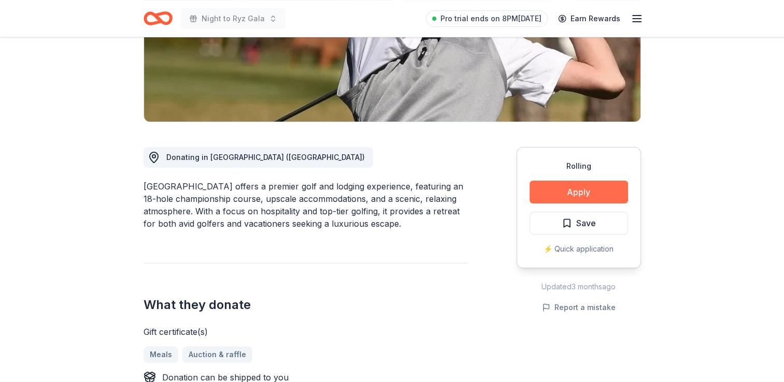
click at [582, 197] on button "Apply" at bounding box center [578, 192] width 98 height 23
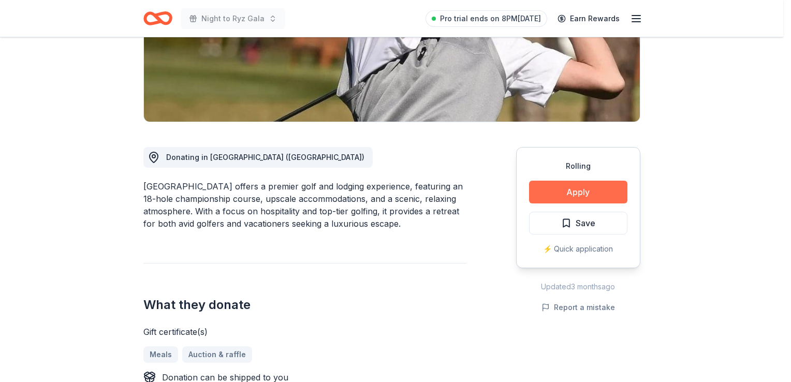
click at [582, 197] on div "Donor Program Requirements We've summarized the requirements for Beau Rivage Go…" at bounding box center [395, 191] width 791 height 382
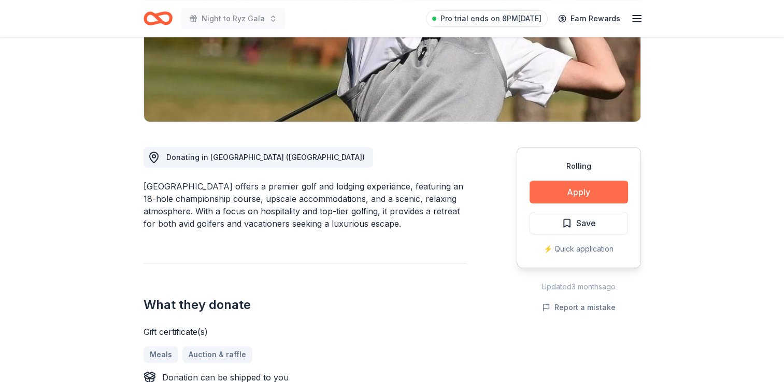
click at [582, 197] on button "Apply" at bounding box center [578, 192] width 98 height 23
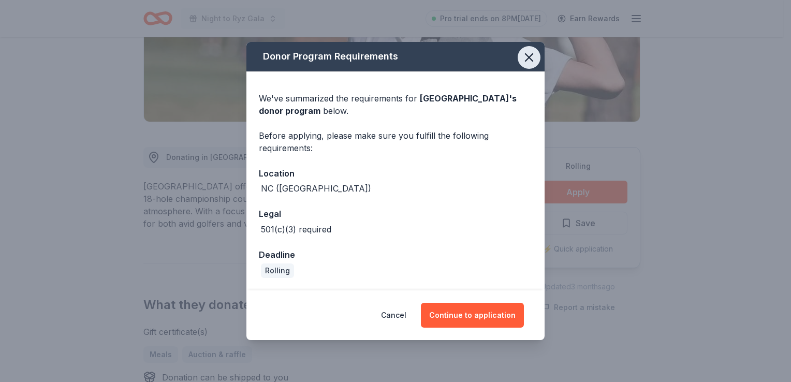
click at [529, 63] on icon "button" at bounding box center [529, 57] width 15 height 15
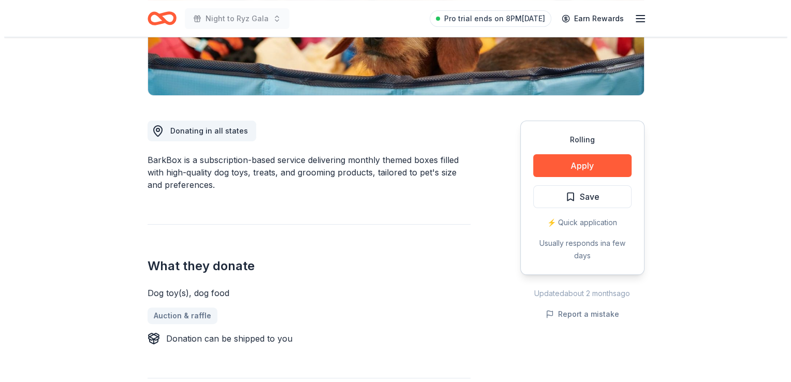
scroll to position [221, 0]
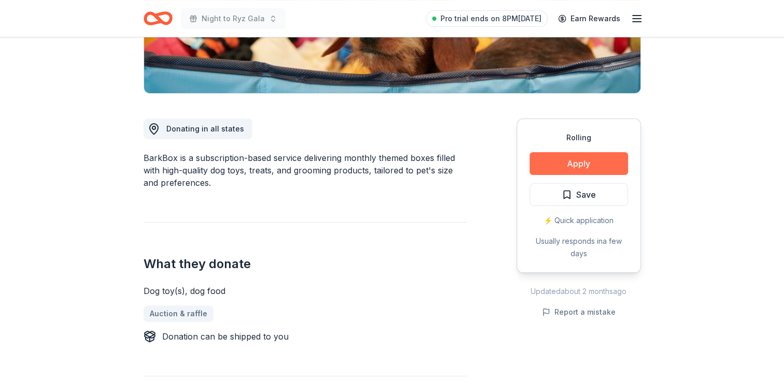
click at [553, 158] on button "Apply" at bounding box center [578, 163] width 98 height 23
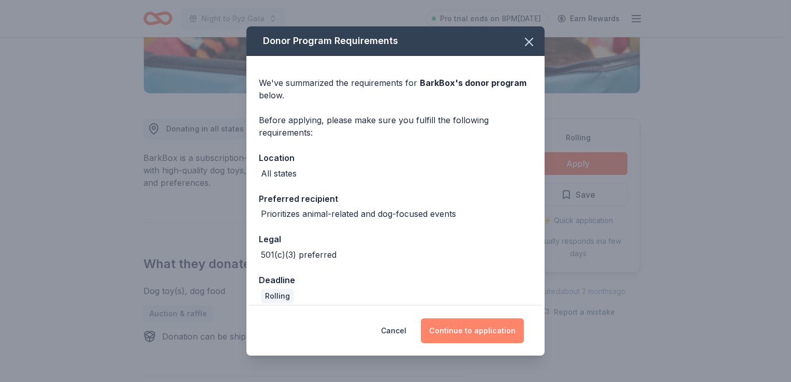
click at [482, 324] on button "Continue to application" at bounding box center [472, 330] width 103 height 25
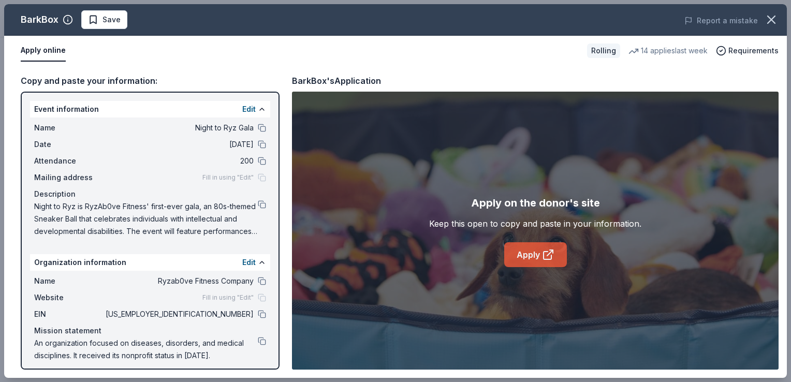
click at [548, 264] on link "Apply" at bounding box center [535, 254] width 63 height 25
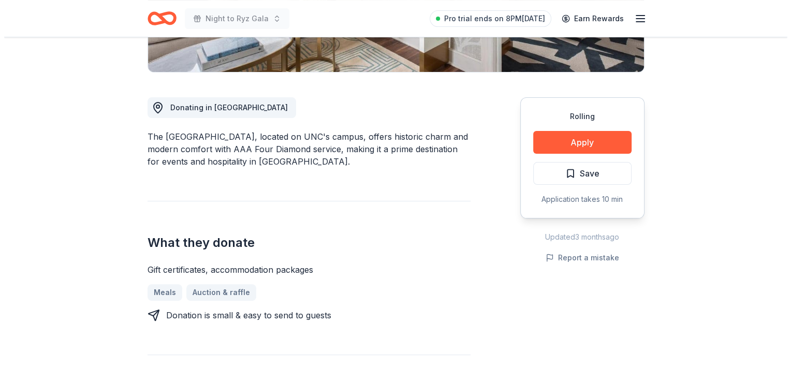
scroll to position [244, 0]
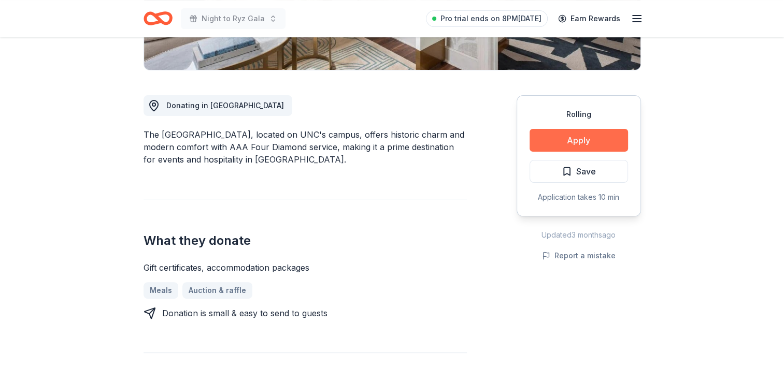
click at [562, 137] on button "Apply" at bounding box center [578, 140] width 98 height 23
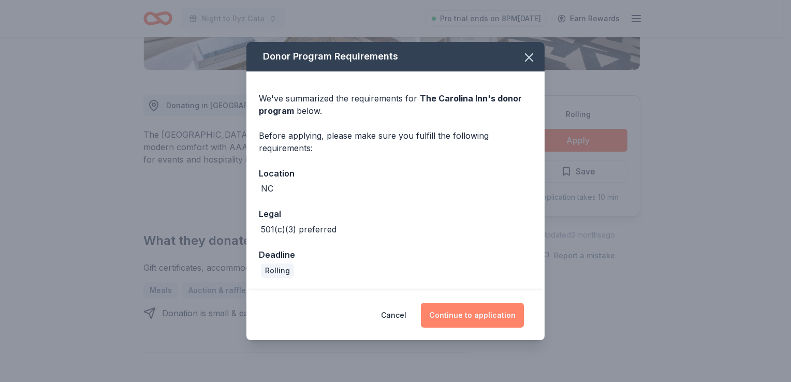
click at [462, 320] on button "Continue to application" at bounding box center [472, 315] width 103 height 25
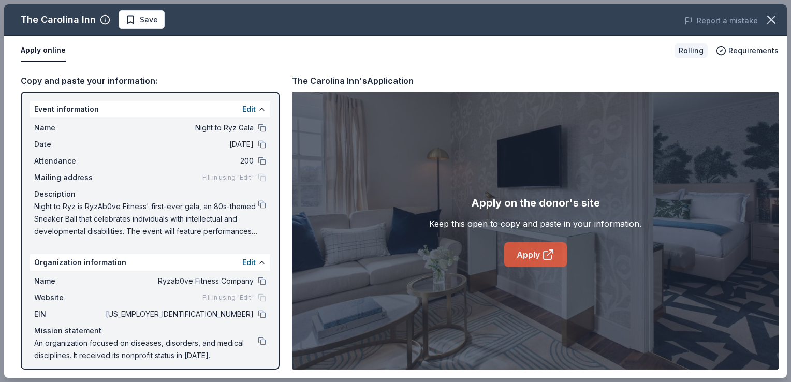
click at [550, 253] on icon at bounding box center [548, 255] width 12 height 12
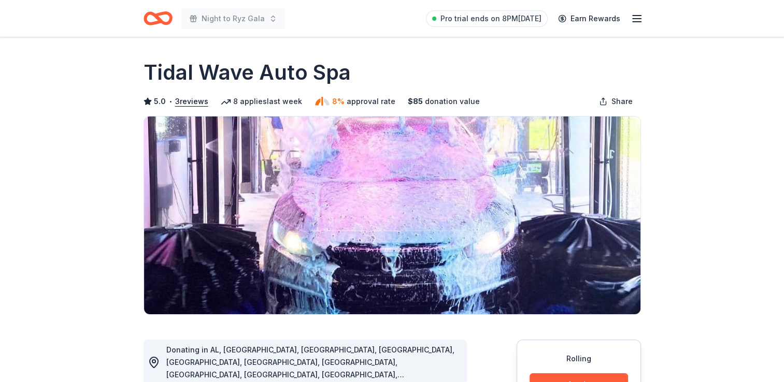
click at [604, 380] on button "Apply" at bounding box center [578, 384] width 98 height 23
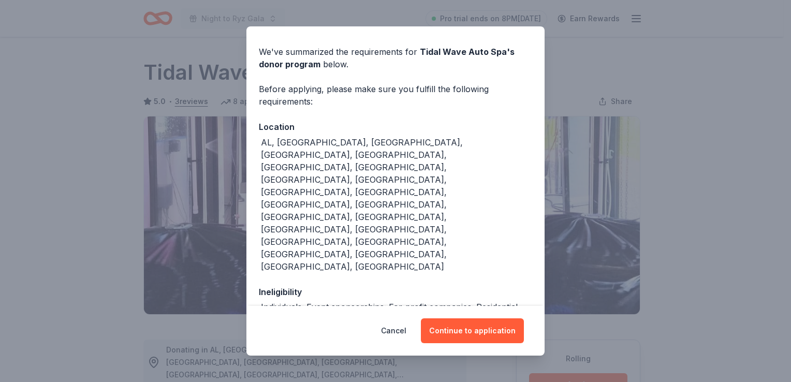
scroll to position [34, 0]
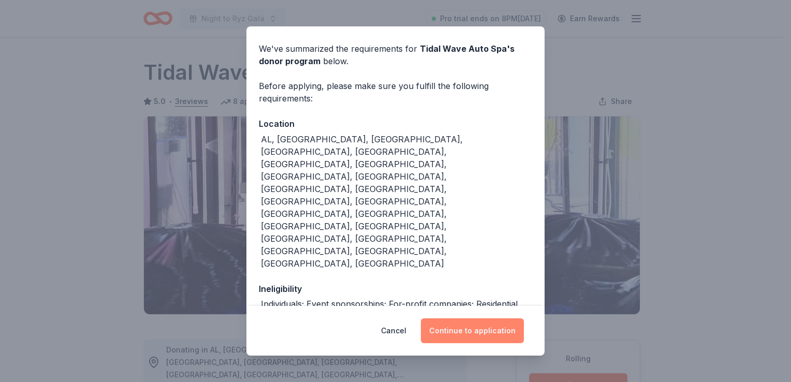
click at [503, 324] on button "Continue to application" at bounding box center [472, 330] width 103 height 25
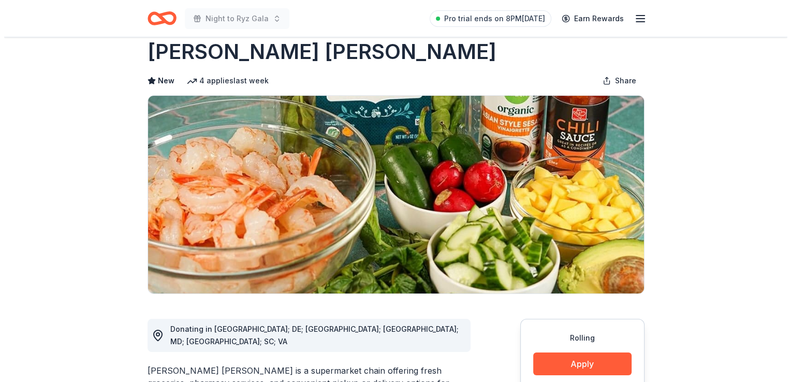
scroll to position [41, 0]
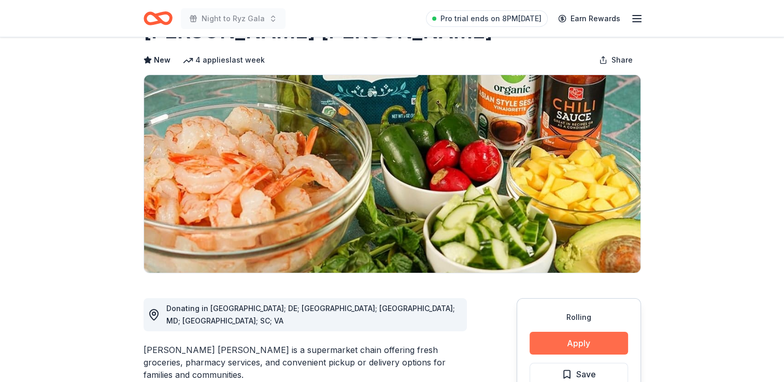
click at [585, 347] on button "Apply" at bounding box center [578, 343] width 98 height 23
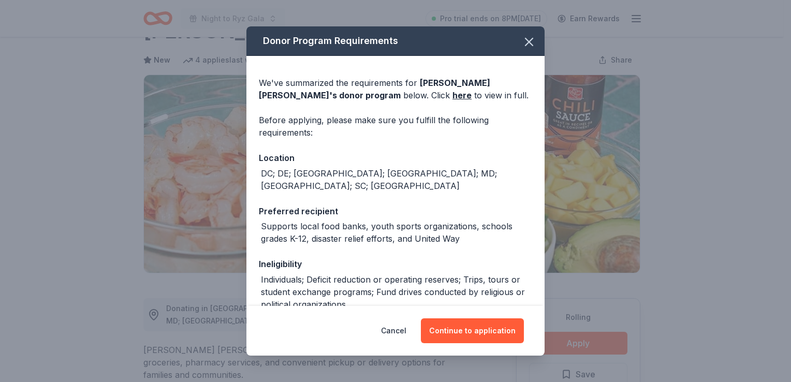
click at [466, 345] on div "Cancel Continue to application" at bounding box center [396, 331] width 298 height 50
click at [479, 328] on button "Continue to application" at bounding box center [472, 330] width 103 height 25
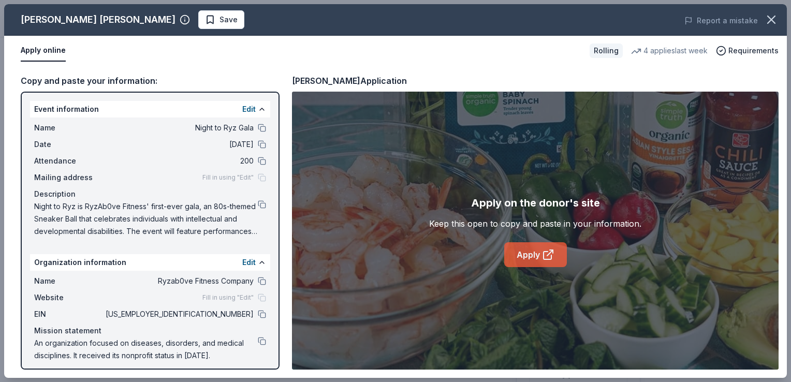
click at [534, 249] on link "Apply" at bounding box center [535, 254] width 63 height 25
